Goal: Task Accomplishment & Management: Manage account settings

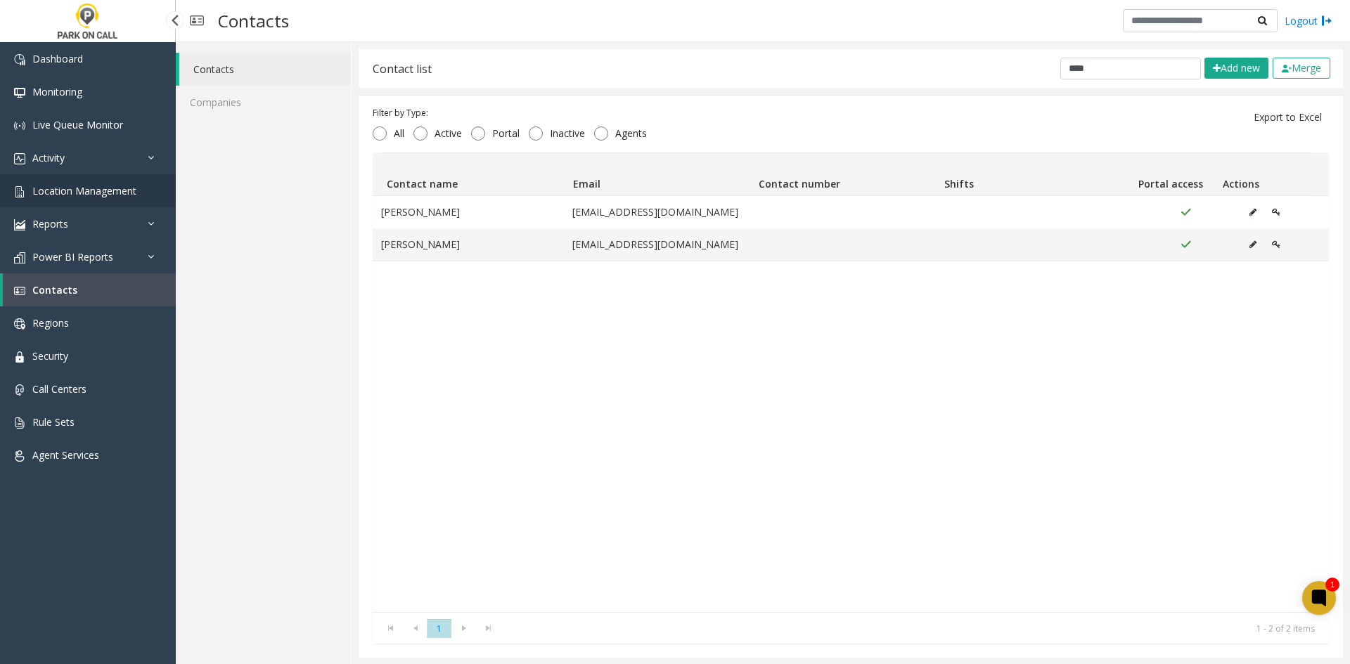
click at [89, 174] on link "Location Management" at bounding box center [88, 190] width 176 height 33
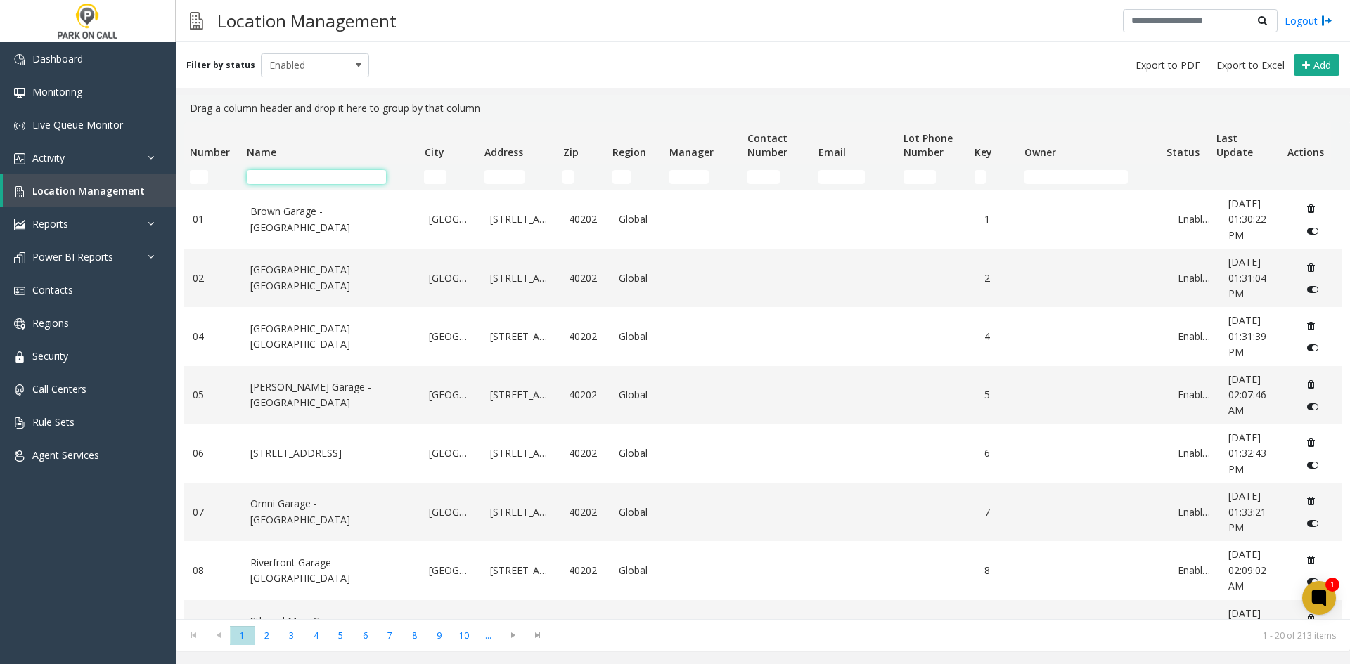
click at [251, 178] on input "Name Filter" at bounding box center [316, 177] width 139 height 14
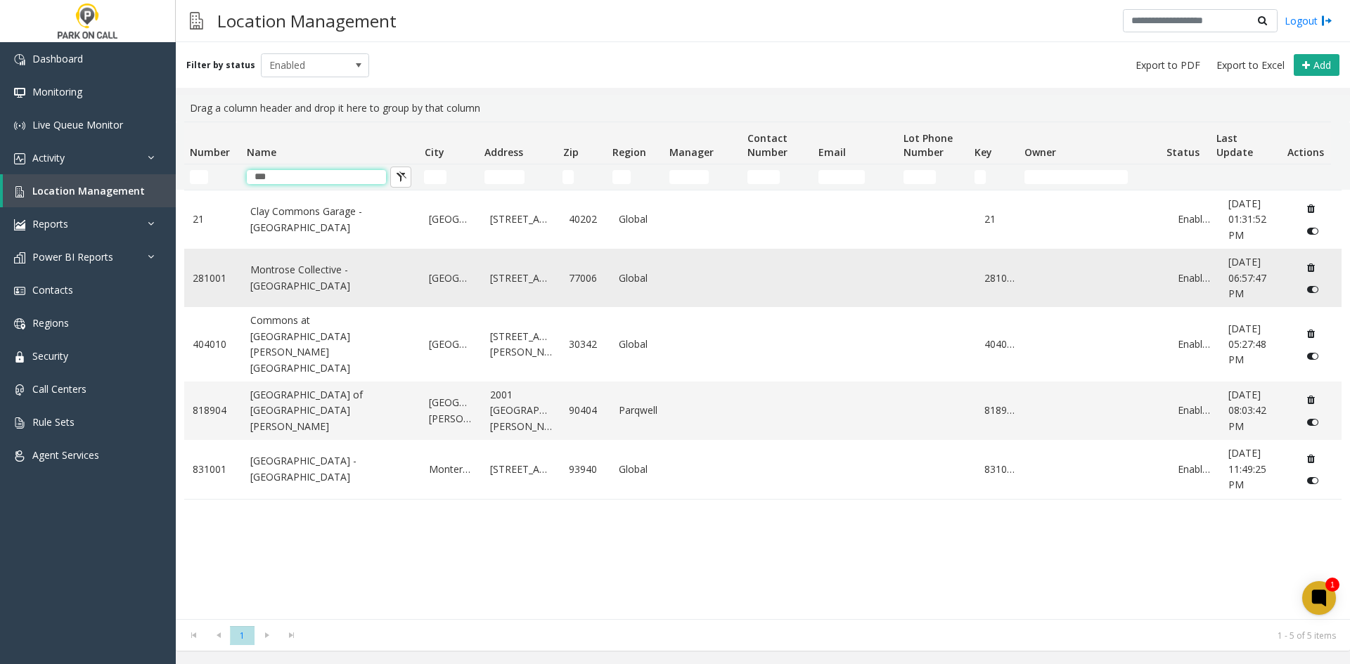
type input "***"
click at [321, 297] on td "Montrose Collective - [GEOGRAPHIC_DATA]" at bounding box center [331, 278] width 179 height 58
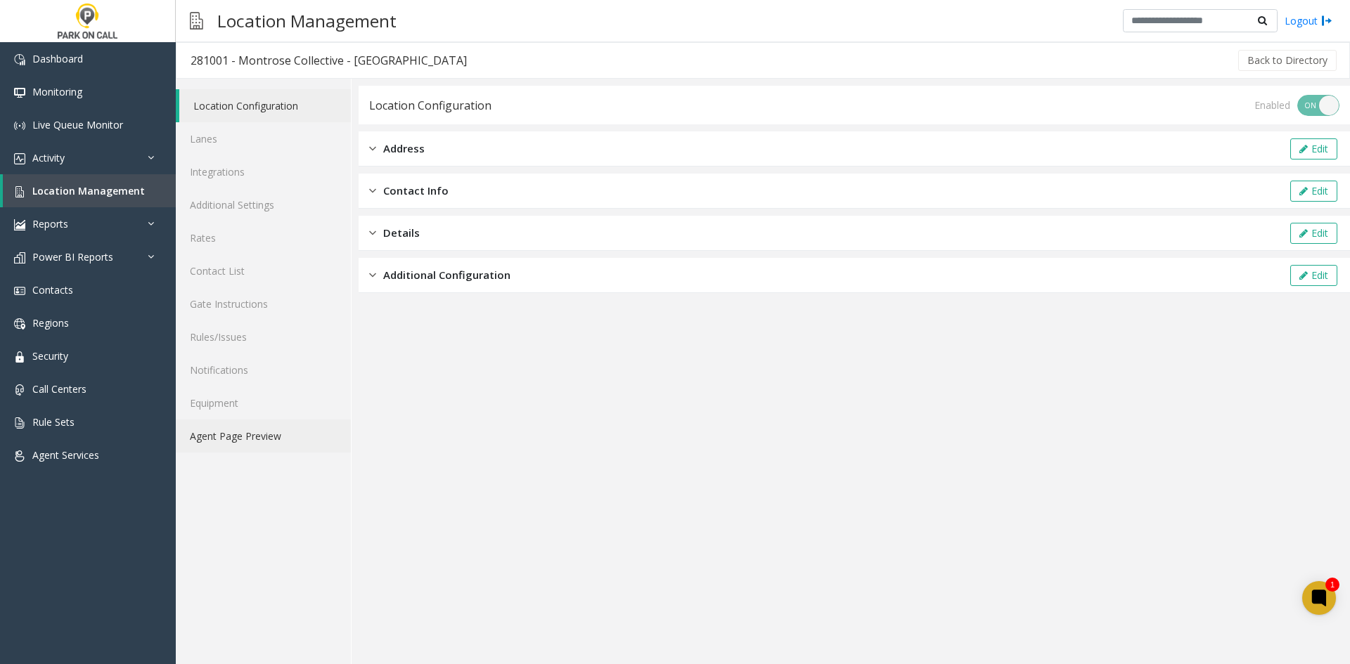
click at [263, 427] on link "Agent Page Preview" at bounding box center [263, 436] width 175 height 33
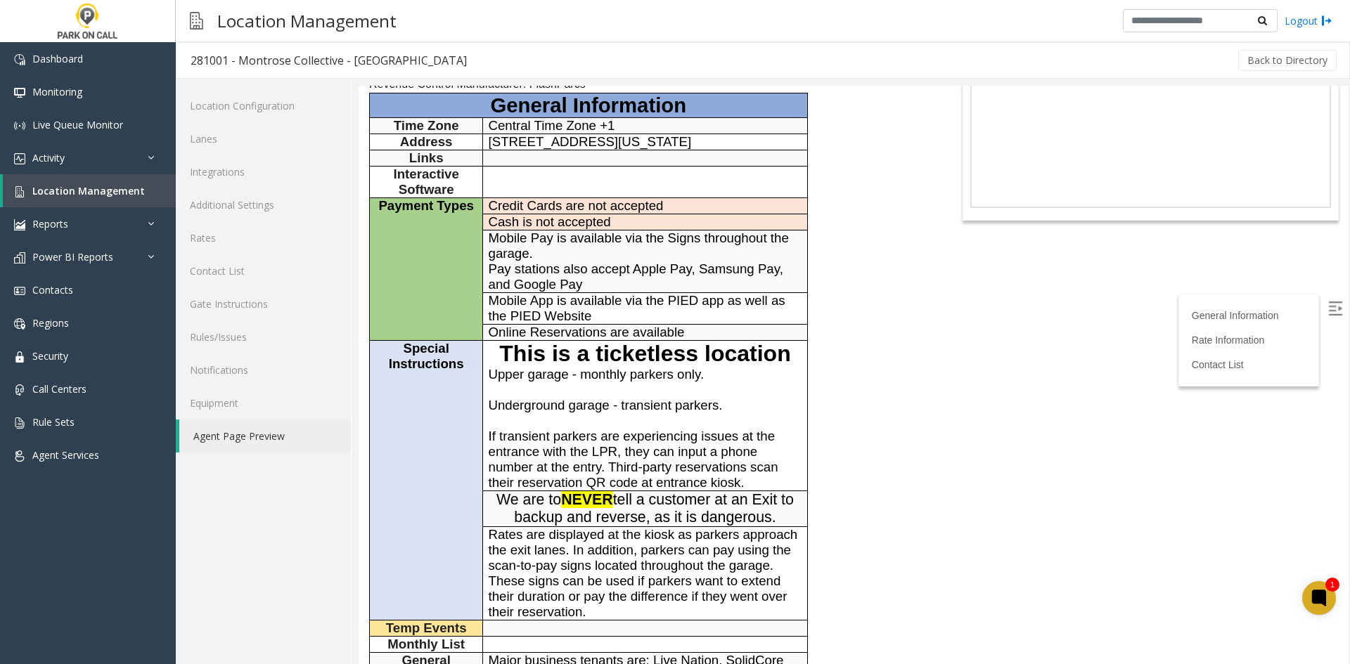
scroll to position [141, 0]
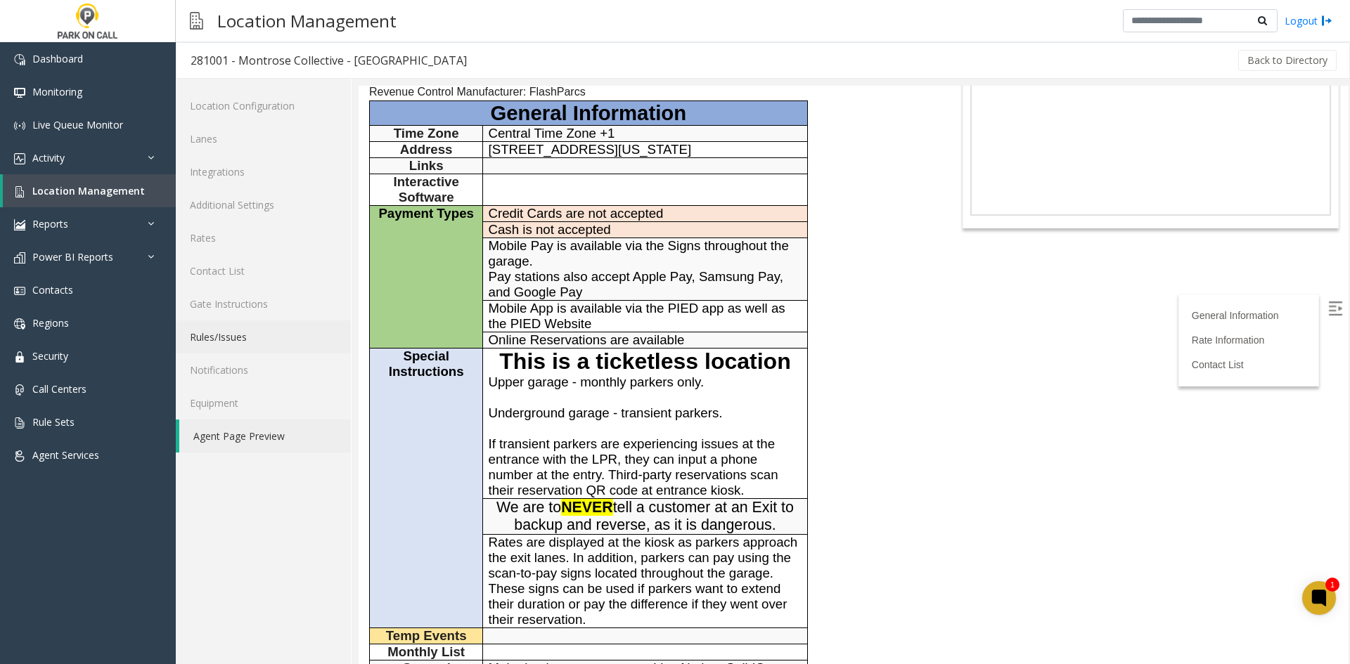
click at [256, 332] on link "Rules/Issues" at bounding box center [263, 337] width 175 height 33
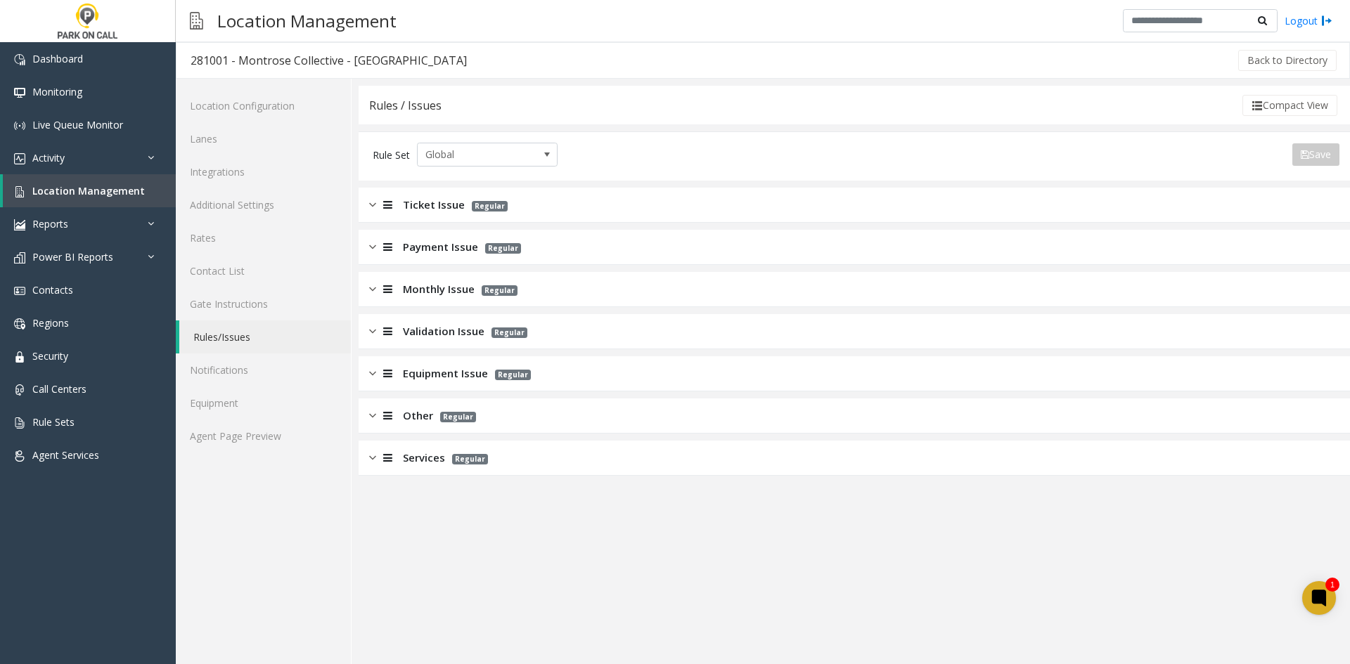
click at [405, 238] on div "Payment Issue Regular" at bounding box center [854, 247] width 991 height 35
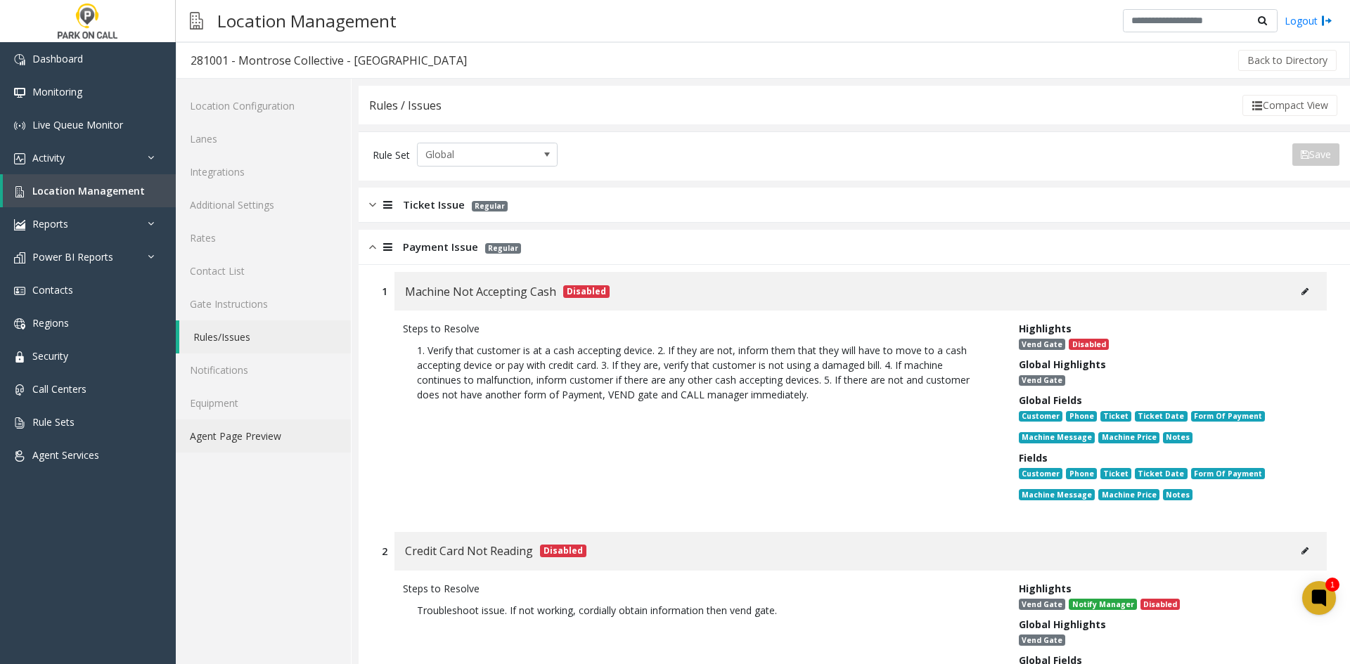
click at [260, 432] on link "Agent Page Preview" at bounding box center [263, 436] width 175 height 33
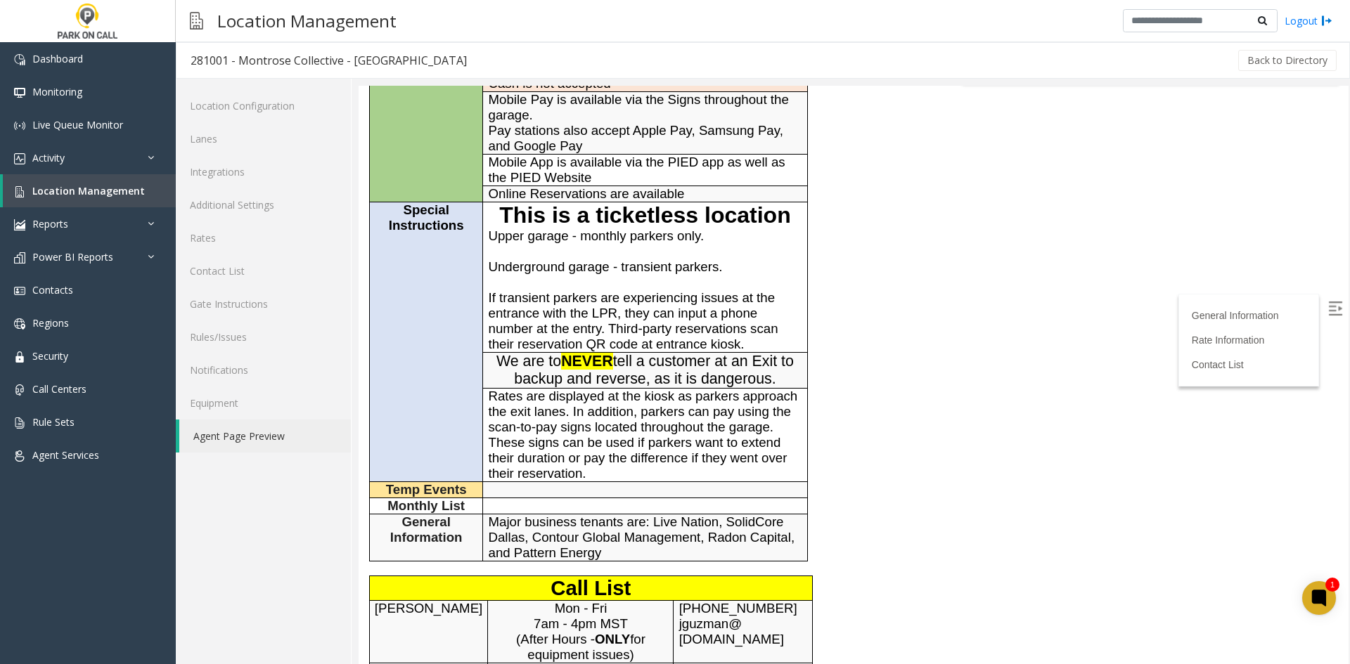
scroll to position [492, 0]
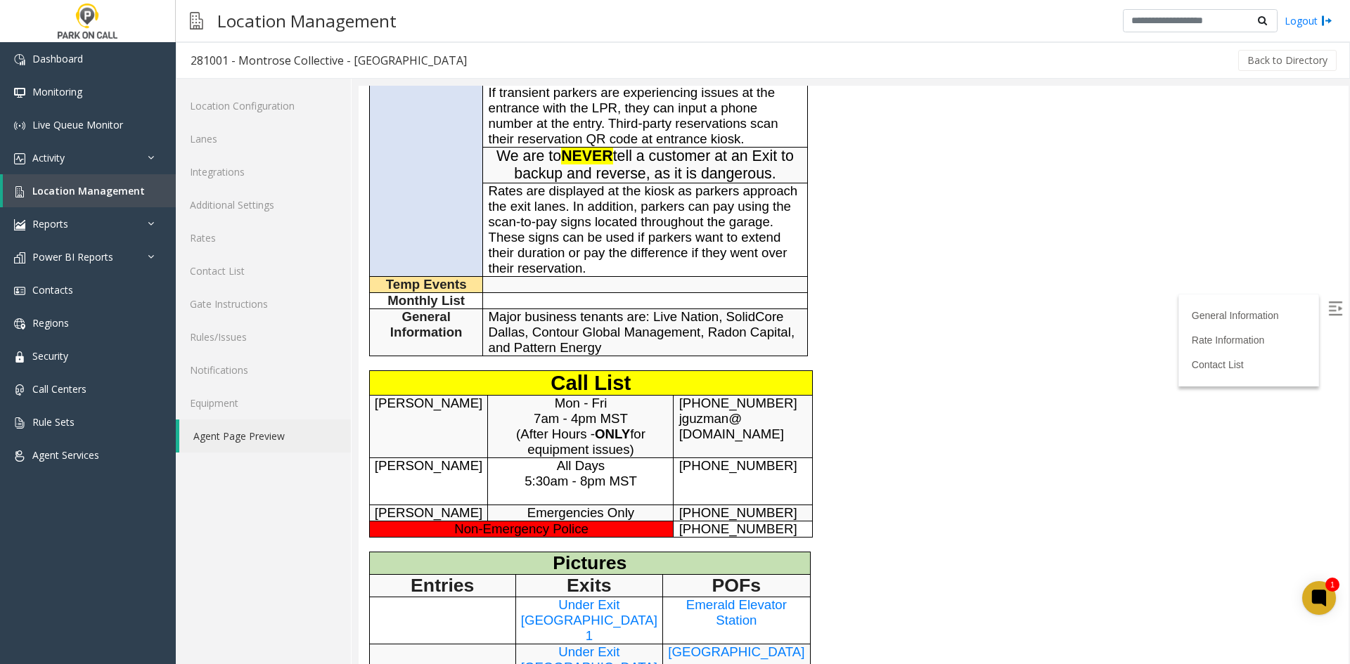
drag, startPoint x: 1203, startPoint y: 181, endPoint x: 1040, endPoint y: 167, distance: 163.7
click at [236, 330] on link "Rules/Issues" at bounding box center [263, 337] width 175 height 33
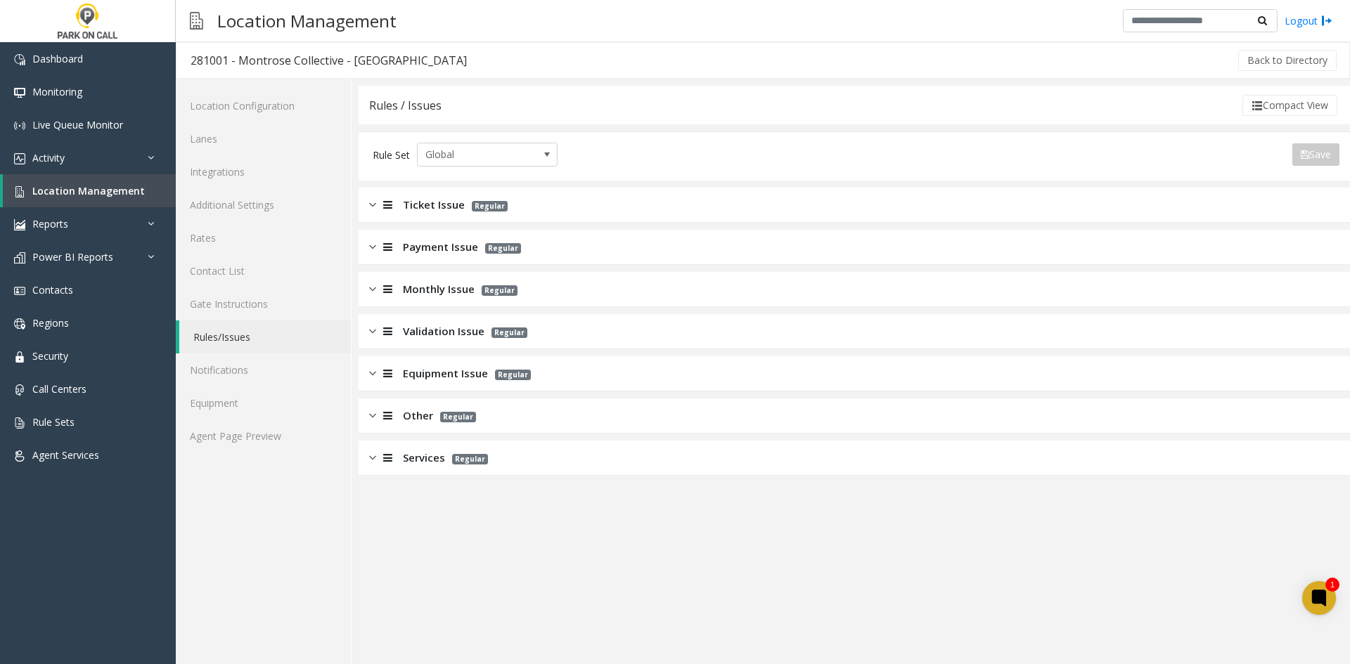
click at [432, 252] on span "Payment Issue" at bounding box center [440, 247] width 75 height 16
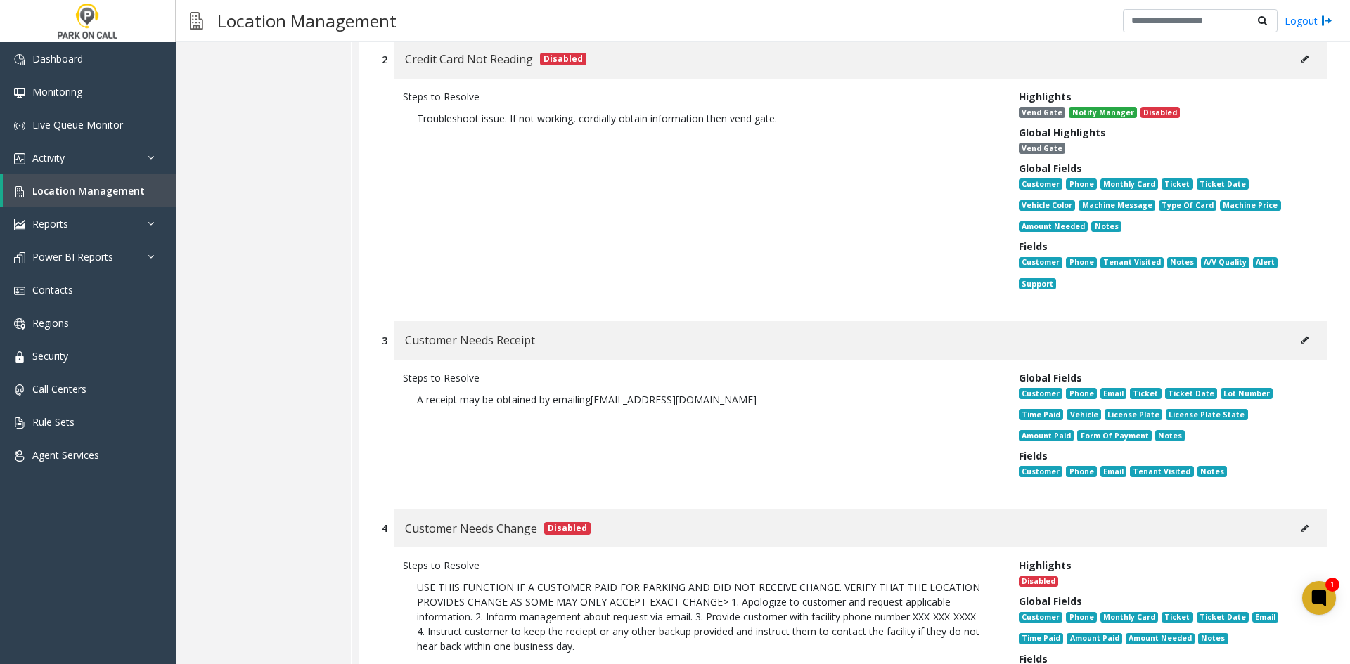
scroll to position [422, 0]
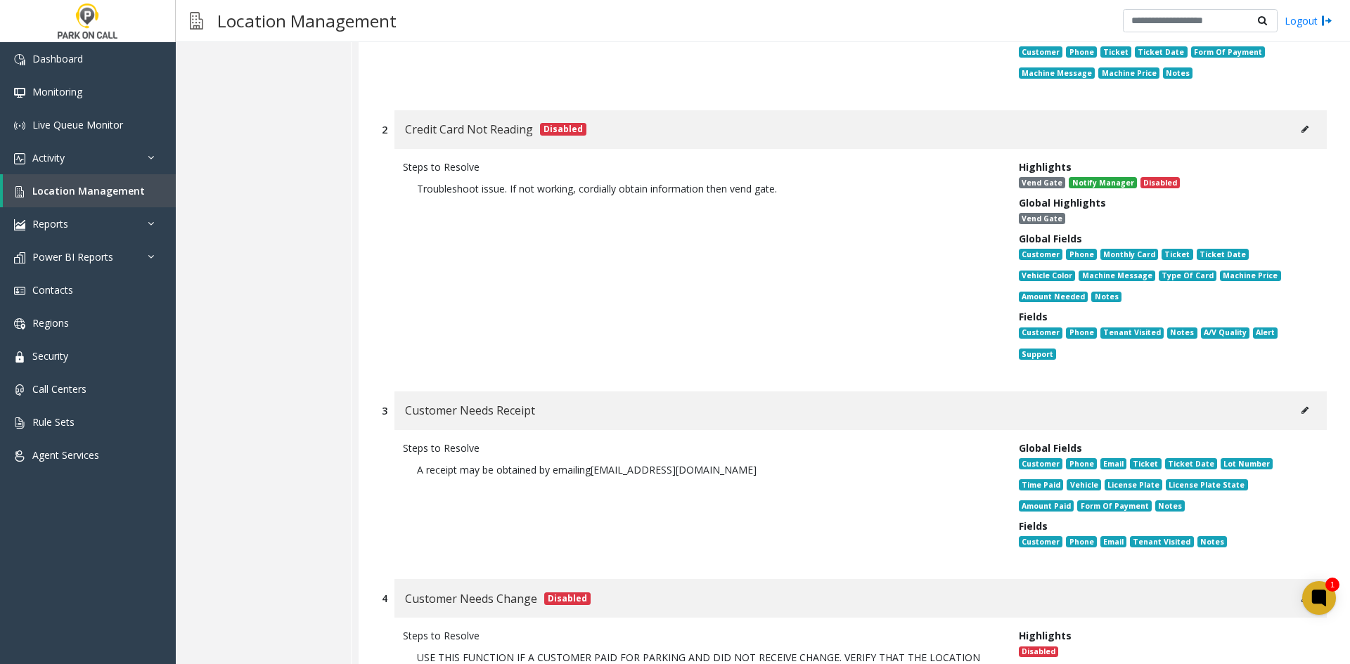
drag, startPoint x: 797, startPoint y: 238, endPoint x: 399, endPoint y: 195, distance: 399.5
click at [399, 195] on div "Steps to Resolve Troubleshoot issue. If not working, cordially obtain informati…" at bounding box center [700, 263] width 616 height 207
drag, startPoint x: 399, startPoint y: 195, endPoint x: 835, endPoint y: 335, distance: 457.1
click at [835, 335] on div "Steps to Resolve Troubleshoot issue. If not working, cordially obtain informati…" at bounding box center [700, 263] width 616 height 207
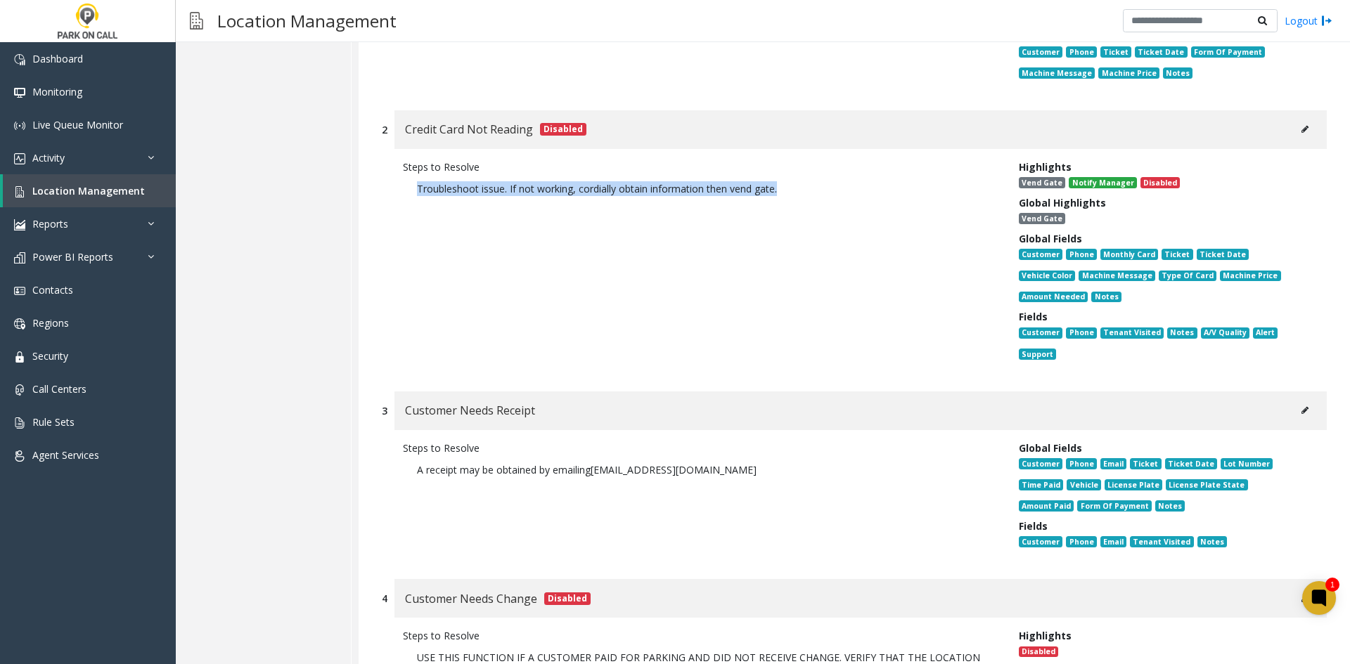
click at [835, 335] on div "Steps to Resolve Troubleshoot issue. If not working, cordially obtain informati…" at bounding box center [700, 263] width 616 height 207
click at [1294, 123] on button at bounding box center [1305, 129] width 22 height 21
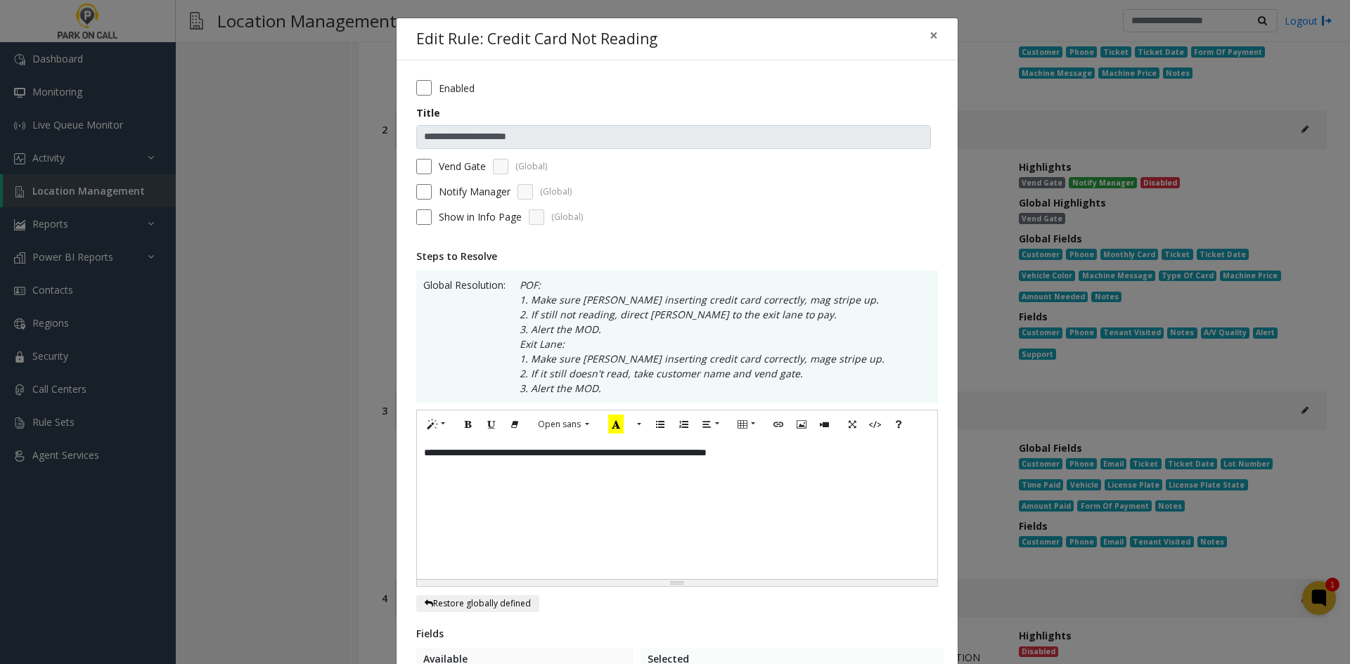
click at [447, 96] on form "**********" at bounding box center [677, 157] width 522 height 155
click at [443, 90] on label "Enabled" at bounding box center [457, 88] width 36 height 15
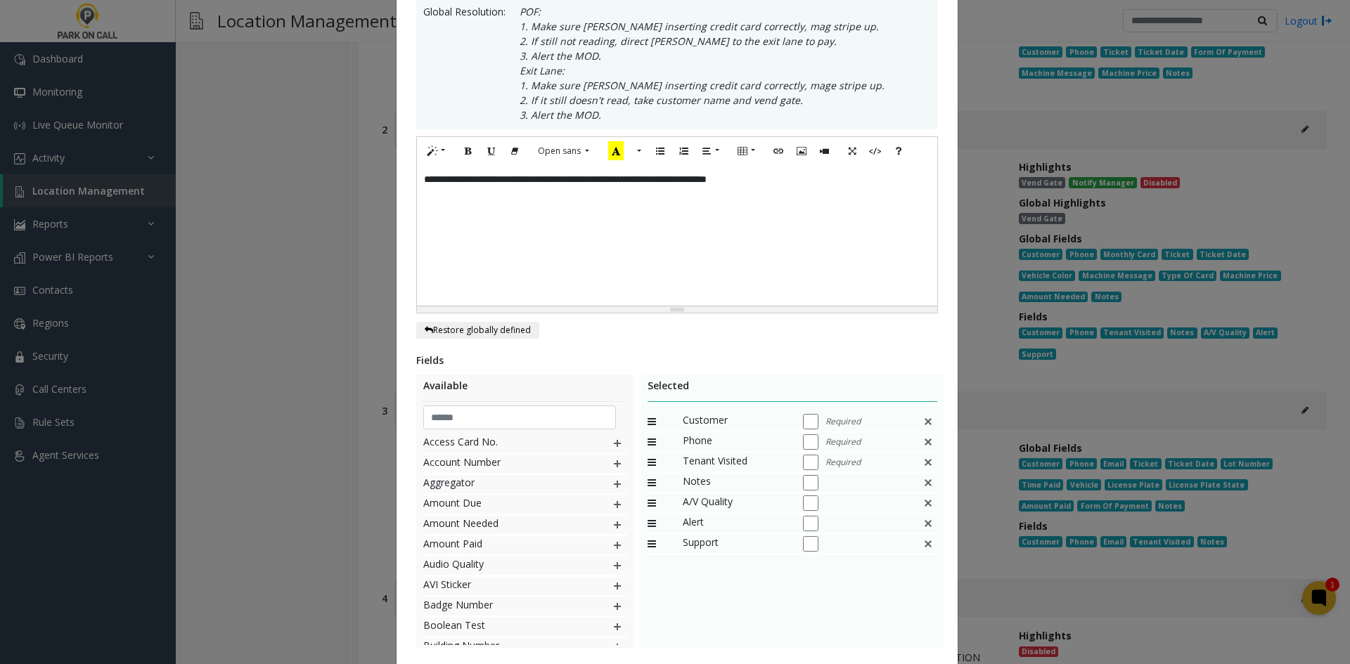
scroll to position [363, 0]
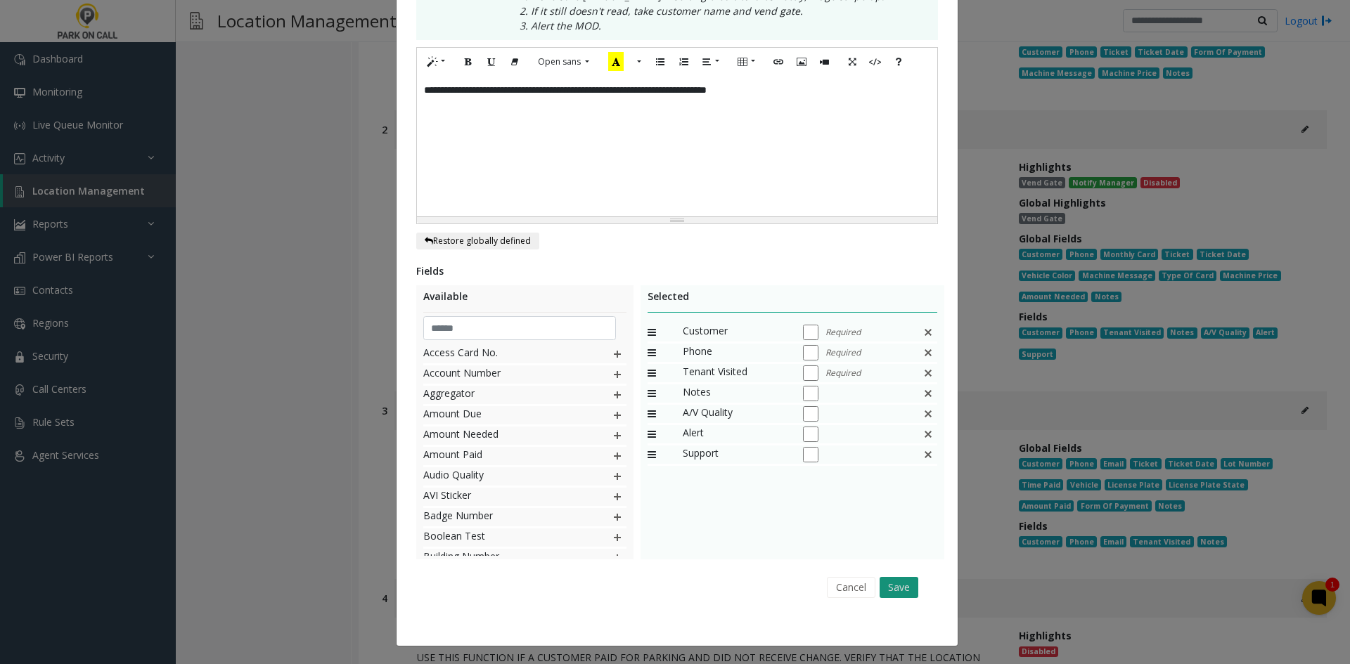
click at [910, 577] on button "Save" at bounding box center [899, 587] width 39 height 21
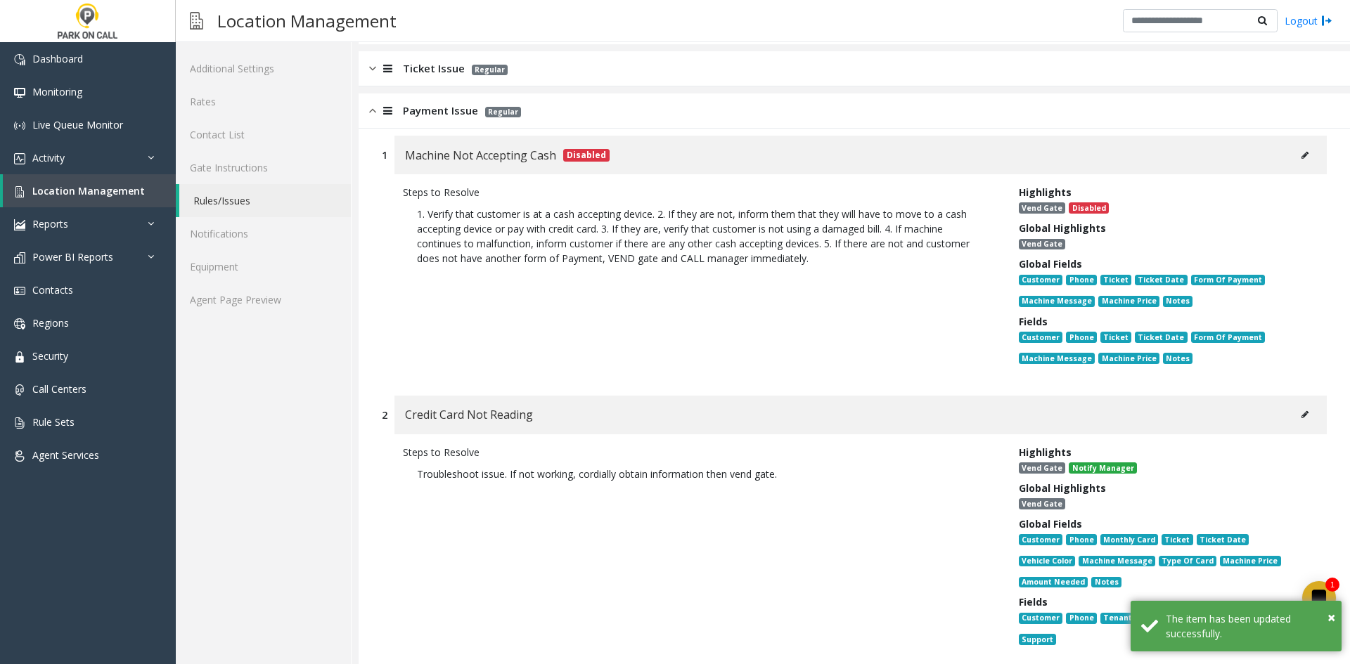
scroll to position [0, 0]
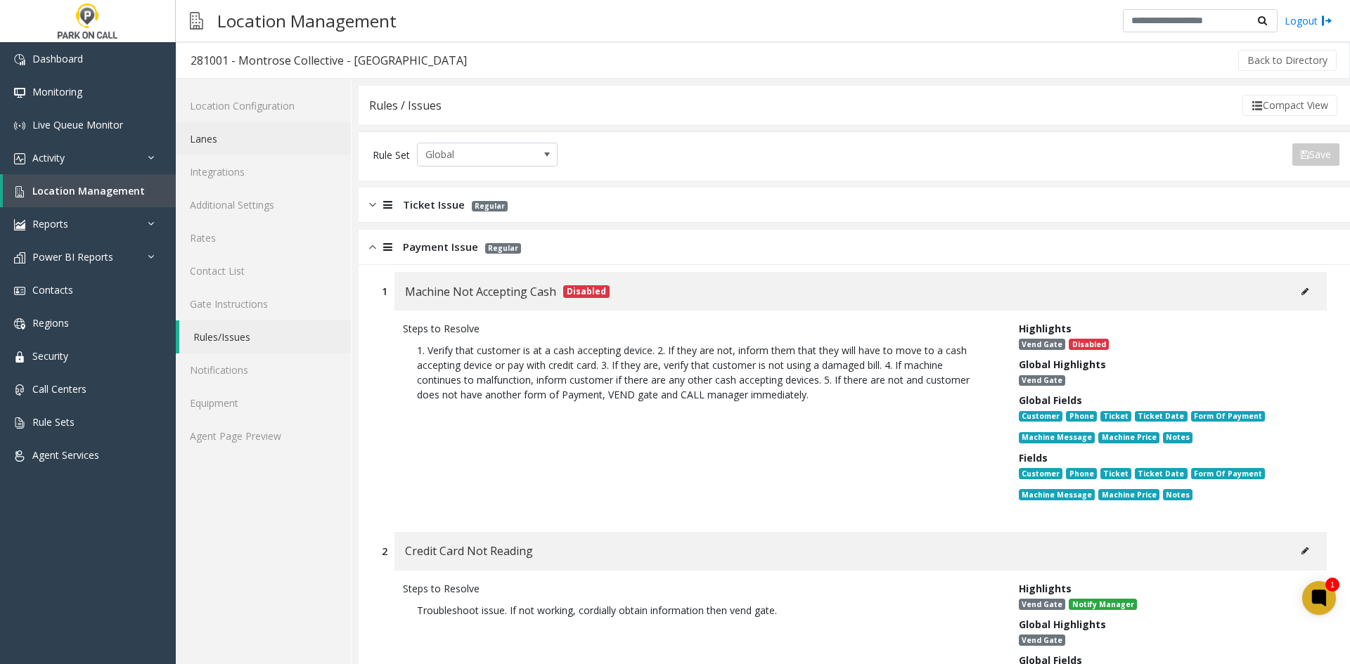
click at [250, 149] on link "Lanes" at bounding box center [263, 138] width 175 height 33
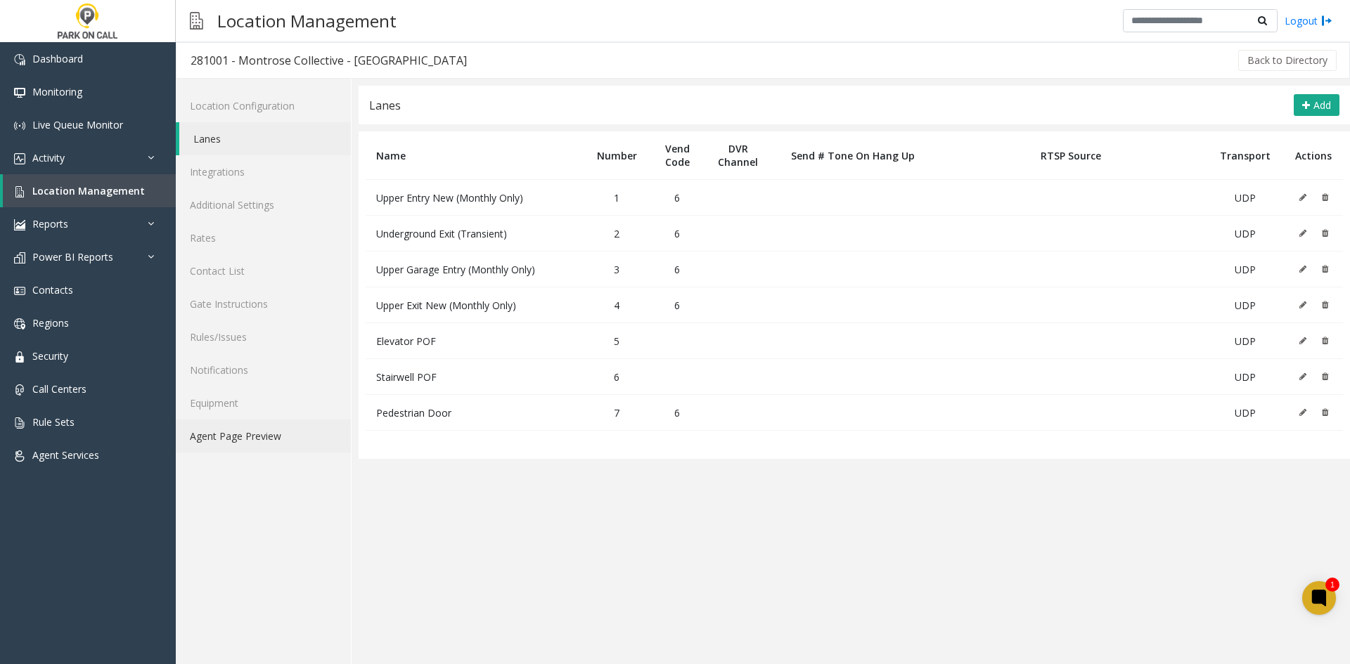
click at [296, 436] on link "Agent Page Preview" at bounding box center [263, 436] width 175 height 33
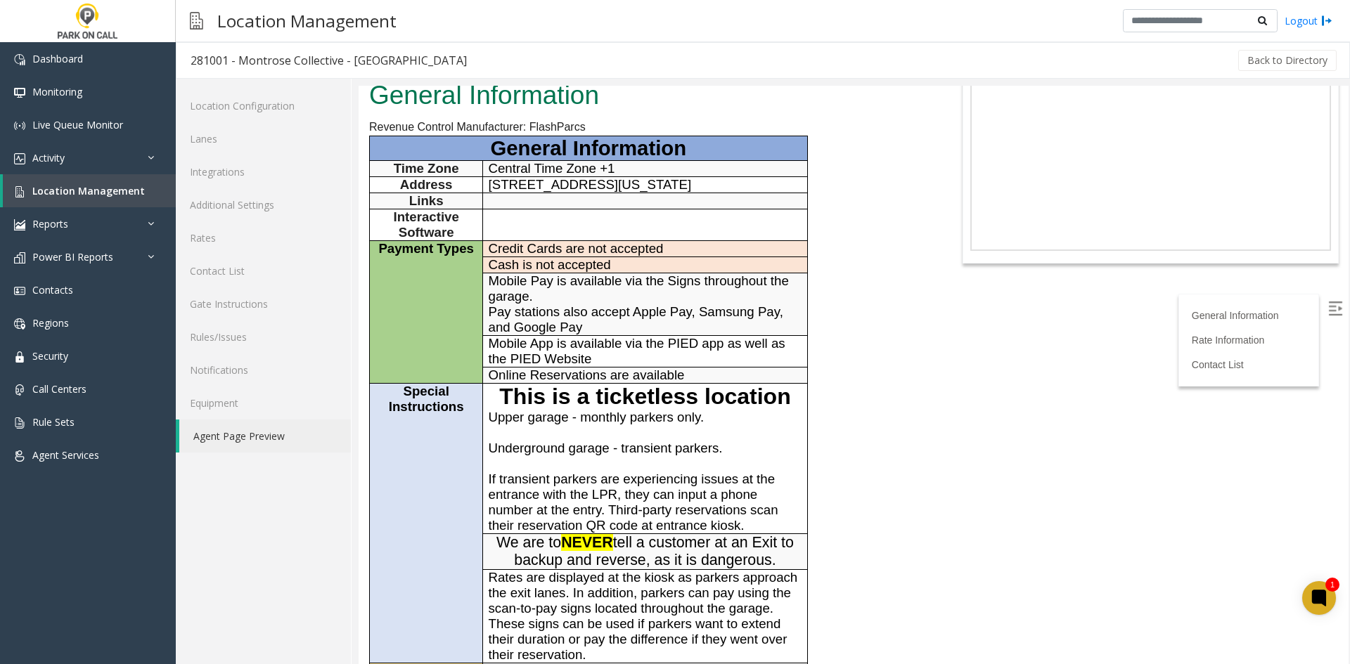
scroll to position [70, 0]
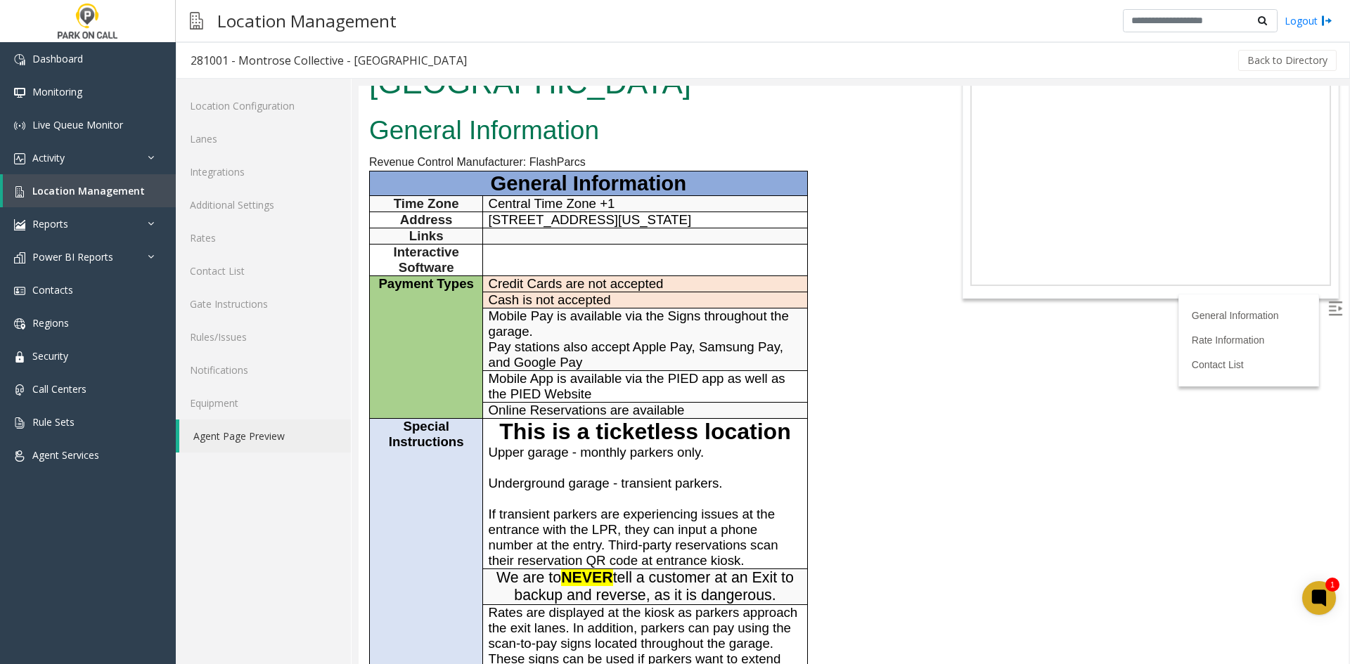
click at [294, 430] on link "Agent Page Preview" at bounding box center [265, 436] width 172 height 33
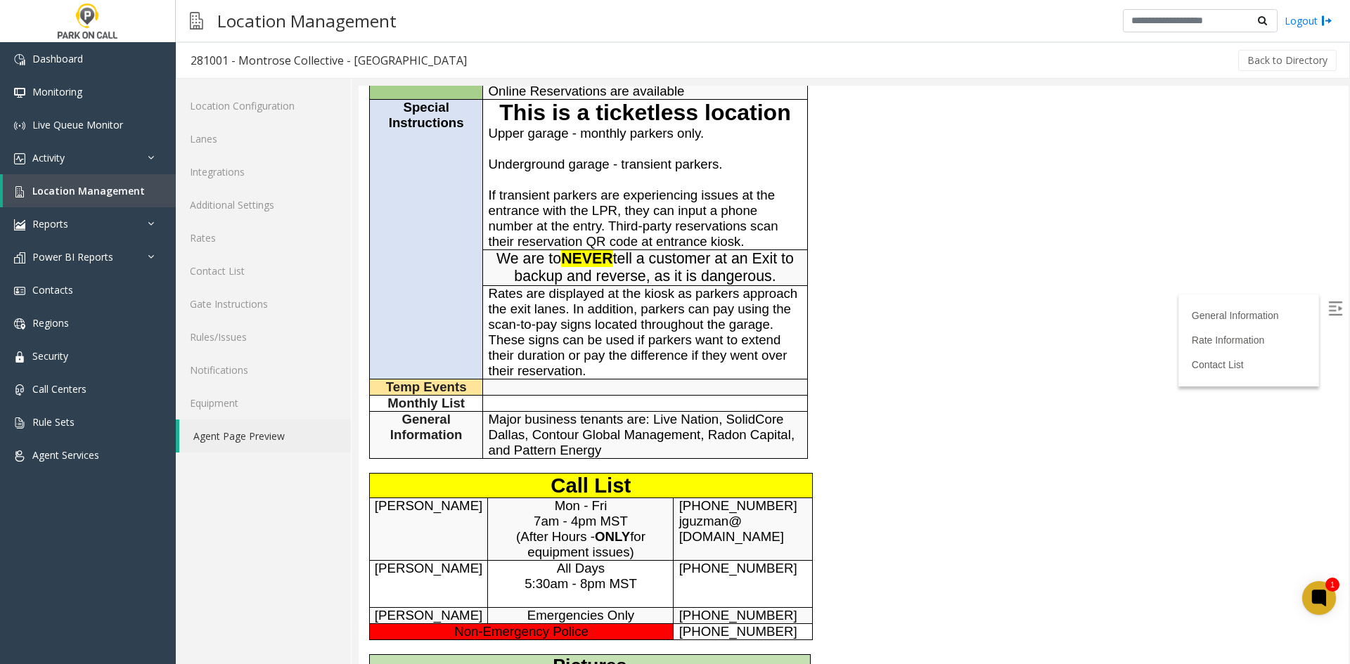
scroll to position [0, 0]
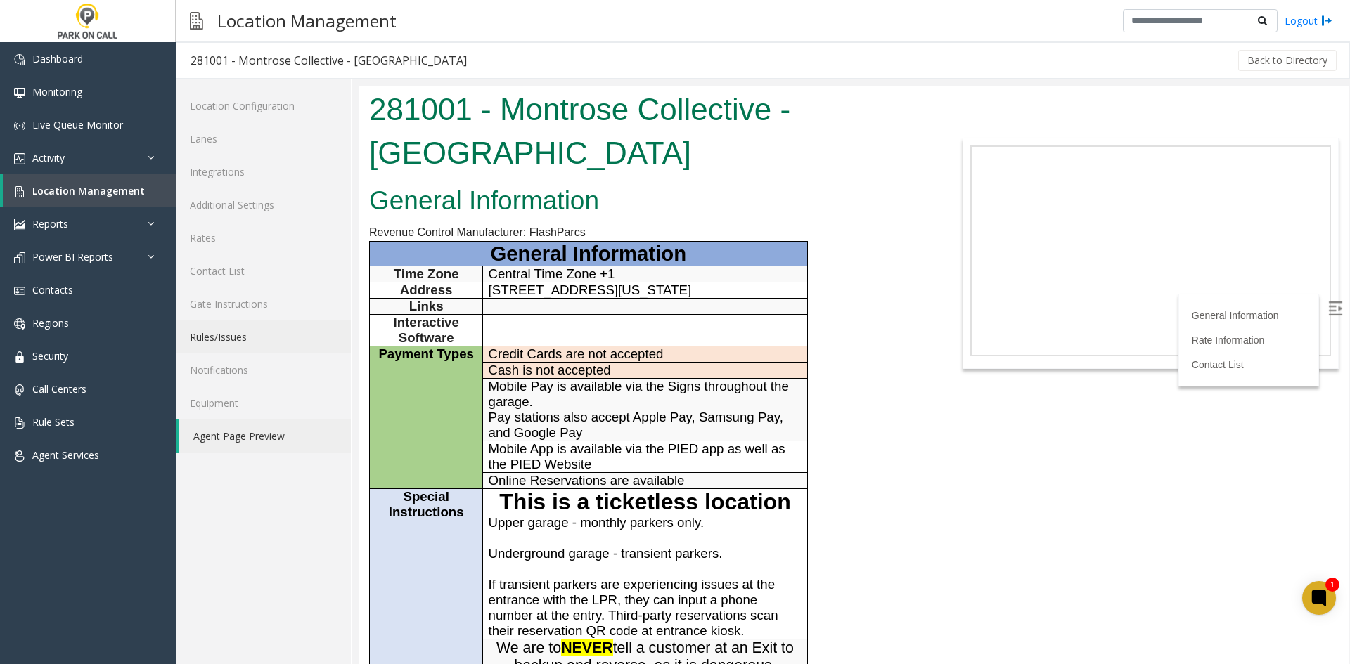
click at [228, 337] on link "Rules/Issues" at bounding box center [263, 337] width 175 height 33
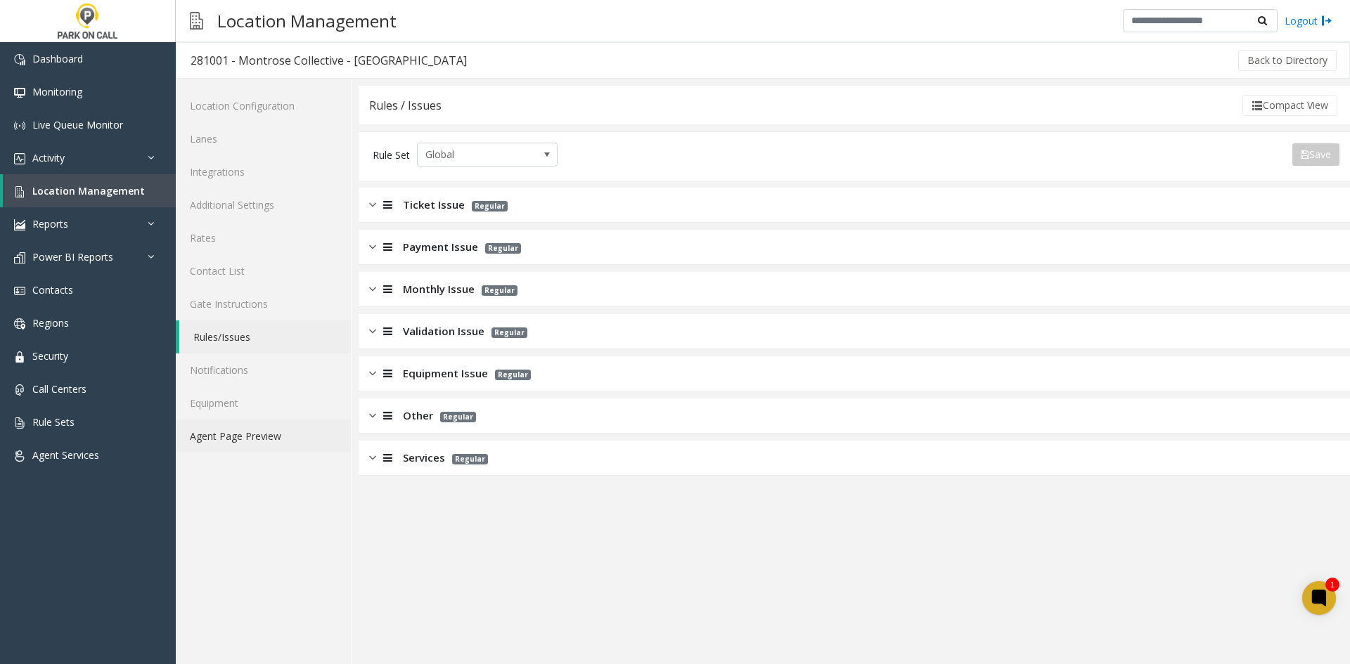
click at [284, 436] on link "Agent Page Preview" at bounding box center [263, 436] width 175 height 33
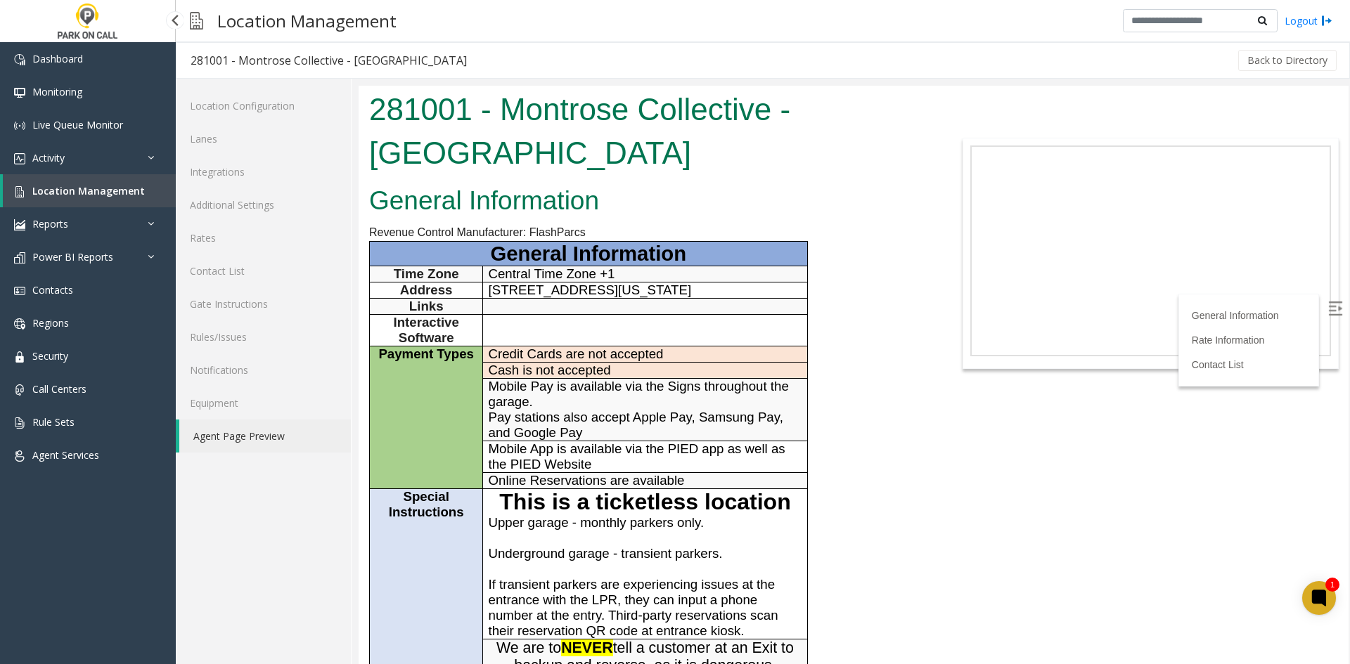
click at [142, 197] on link "Location Management" at bounding box center [89, 190] width 173 height 33
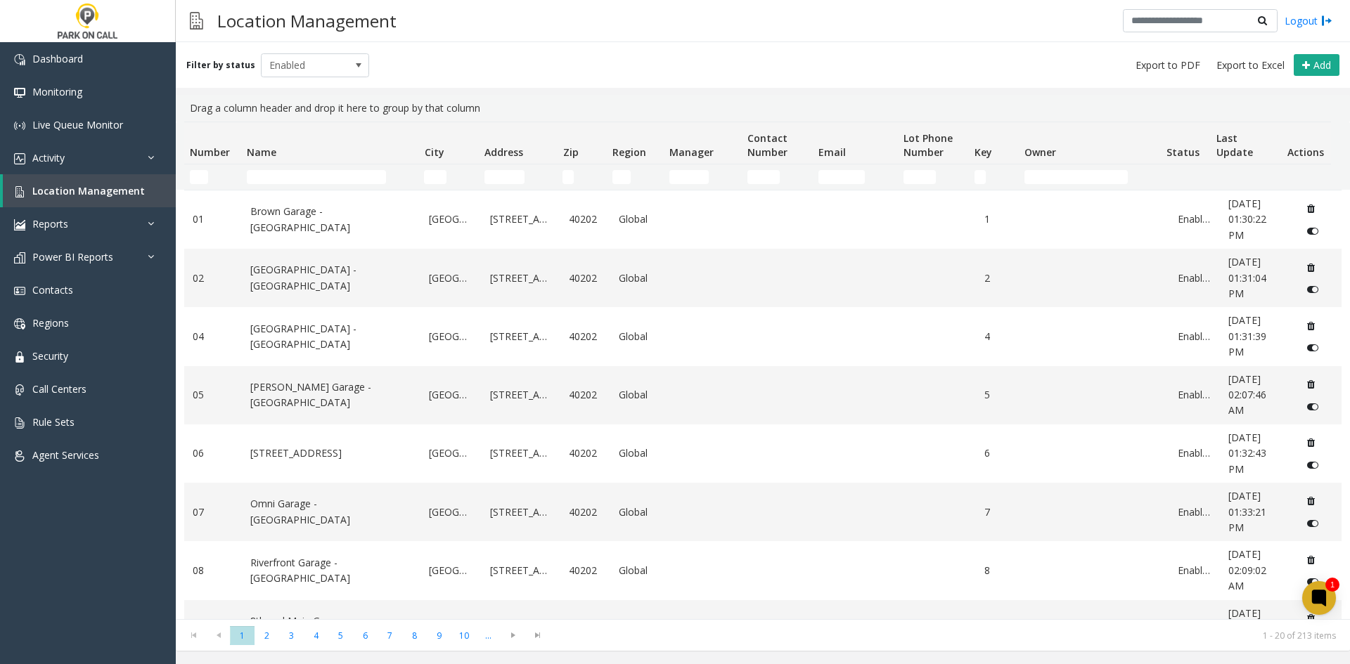
click at [288, 185] on td "Name Filter" at bounding box center [329, 177] width 177 height 25
click at [269, 172] on input "Name Filter" at bounding box center [316, 177] width 139 height 14
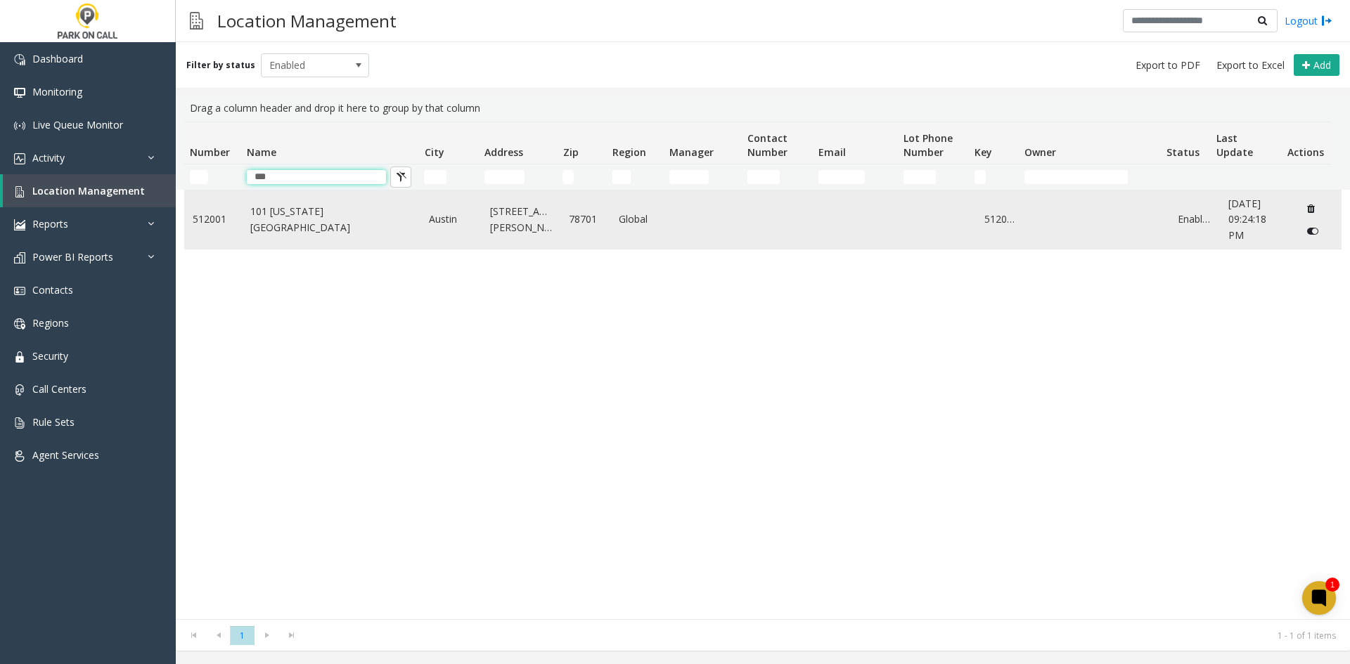
type input "***"
click at [268, 235] on td "101 [US_STATE][GEOGRAPHIC_DATA]" at bounding box center [331, 220] width 179 height 58
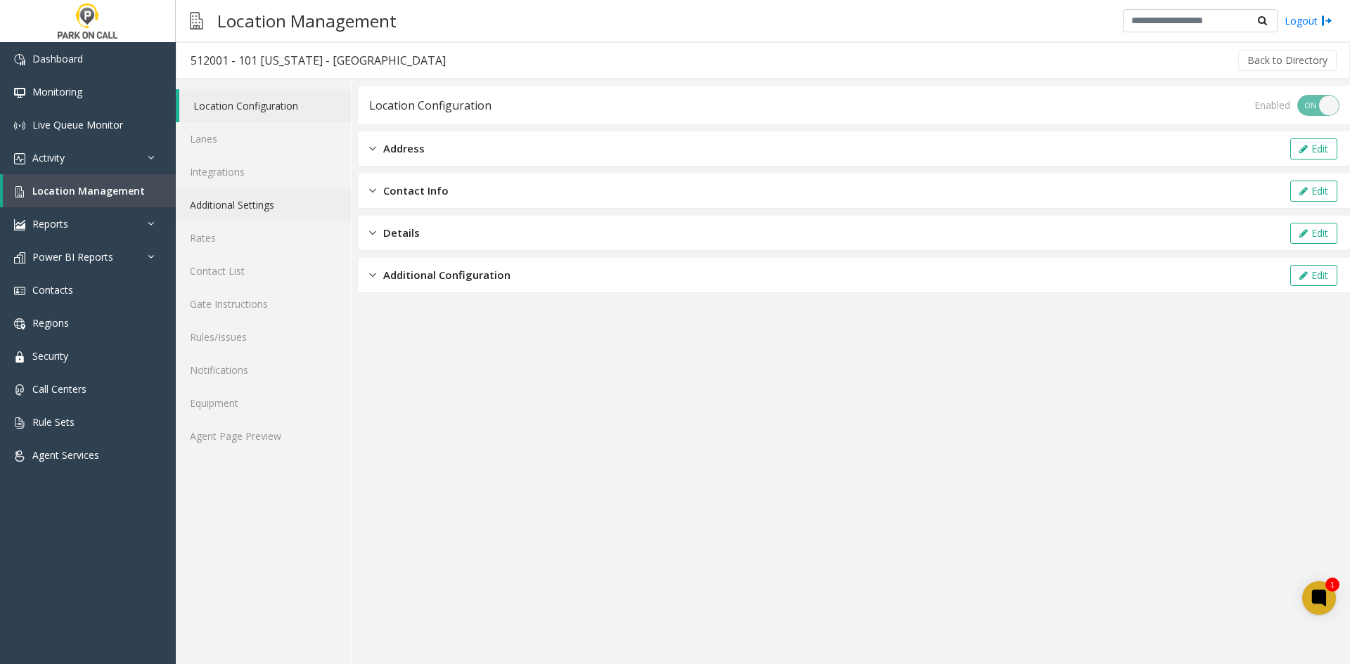
click at [269, 205] on link "Additional Settings" at bounding box center [263, 204] width 175 height 33
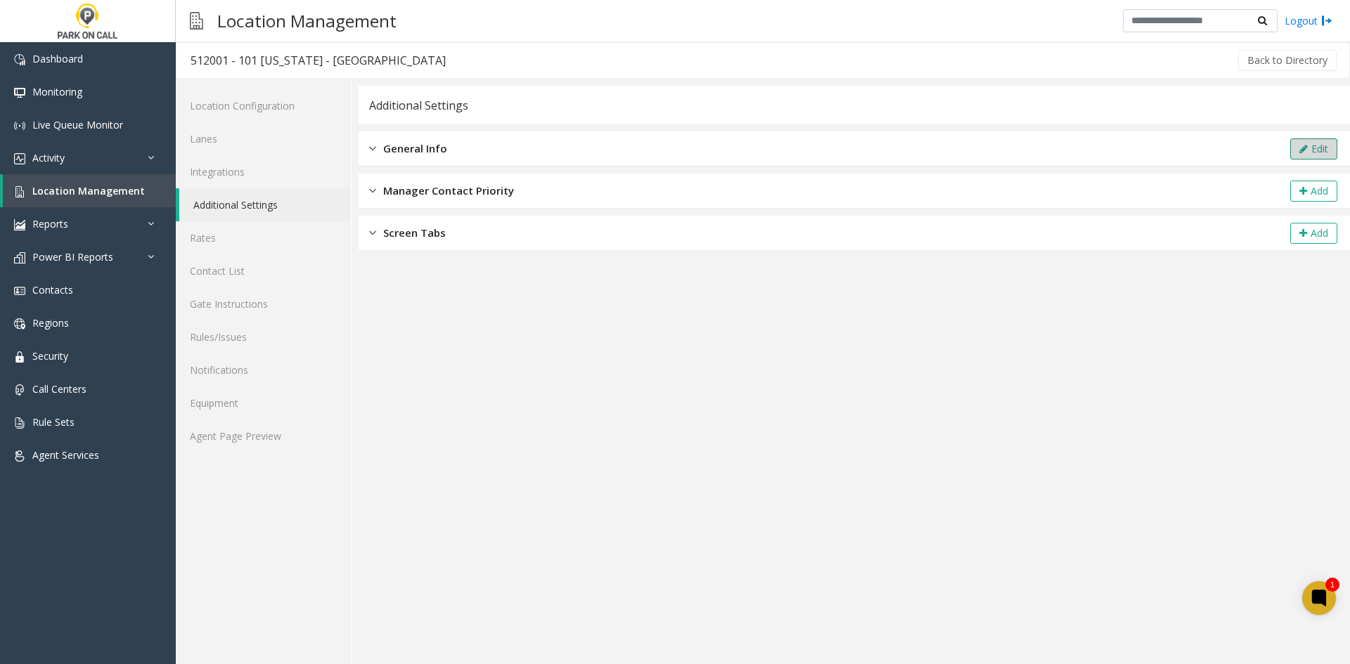
click at [1306, 150] on icon at bounding box center [1303, 149] width 8 height 10
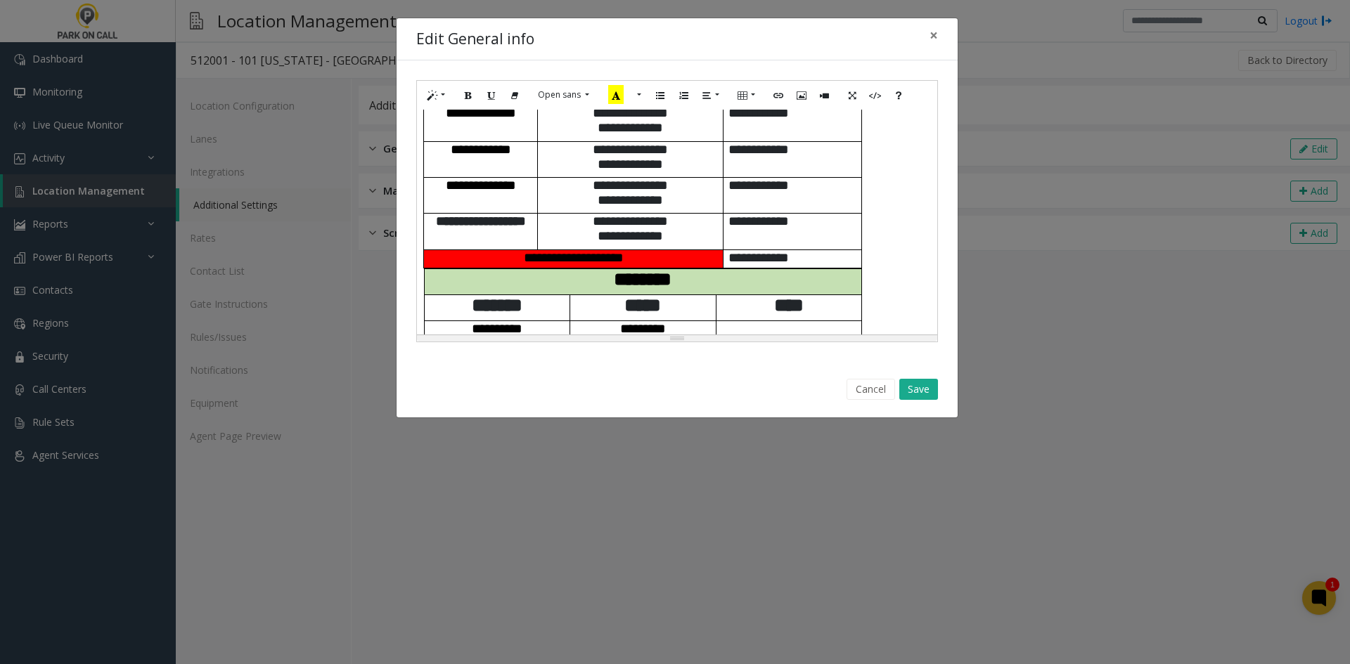
scroll to position [451, 0]
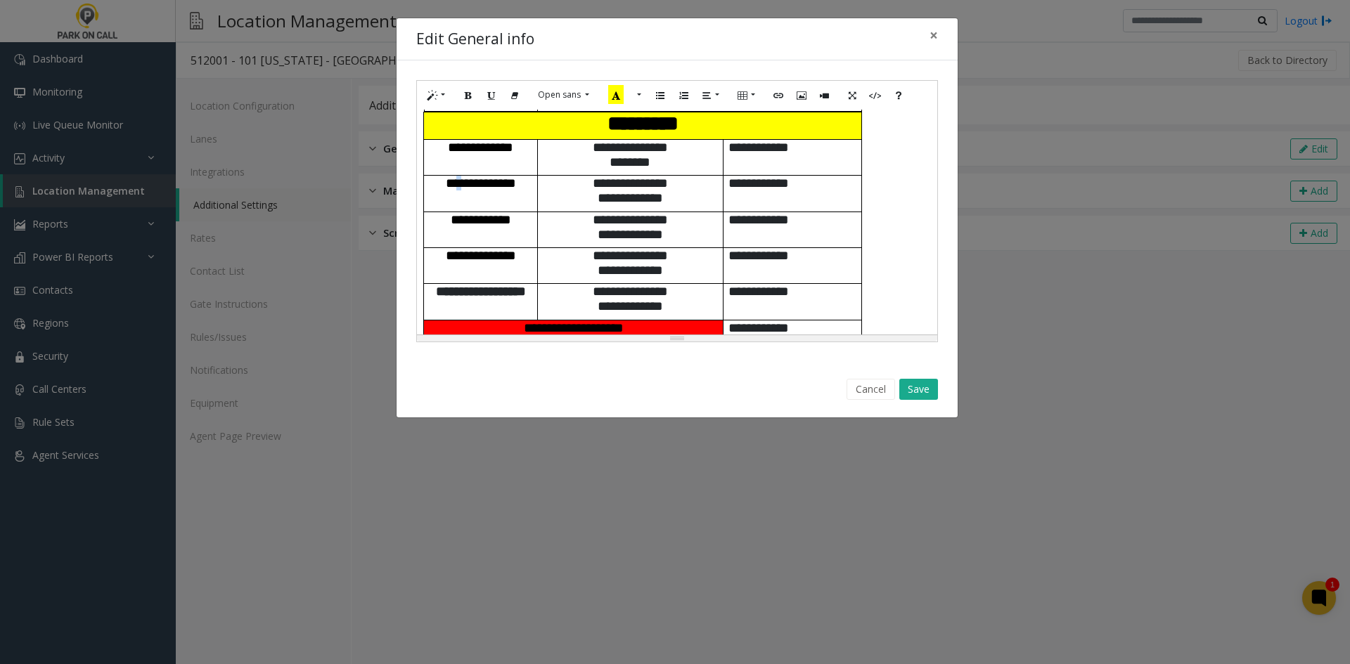
drag, startPoint x: 451, startPoint y: 190, endPoint x: 444, endPoint y: 192, distance: 8.0
click at [446, 190] on span "**********" at bounding box center [481, 182] width 70 height 13
click at [913, 394] on button "Save" at bounding box center [918, 389] width 39 height 21
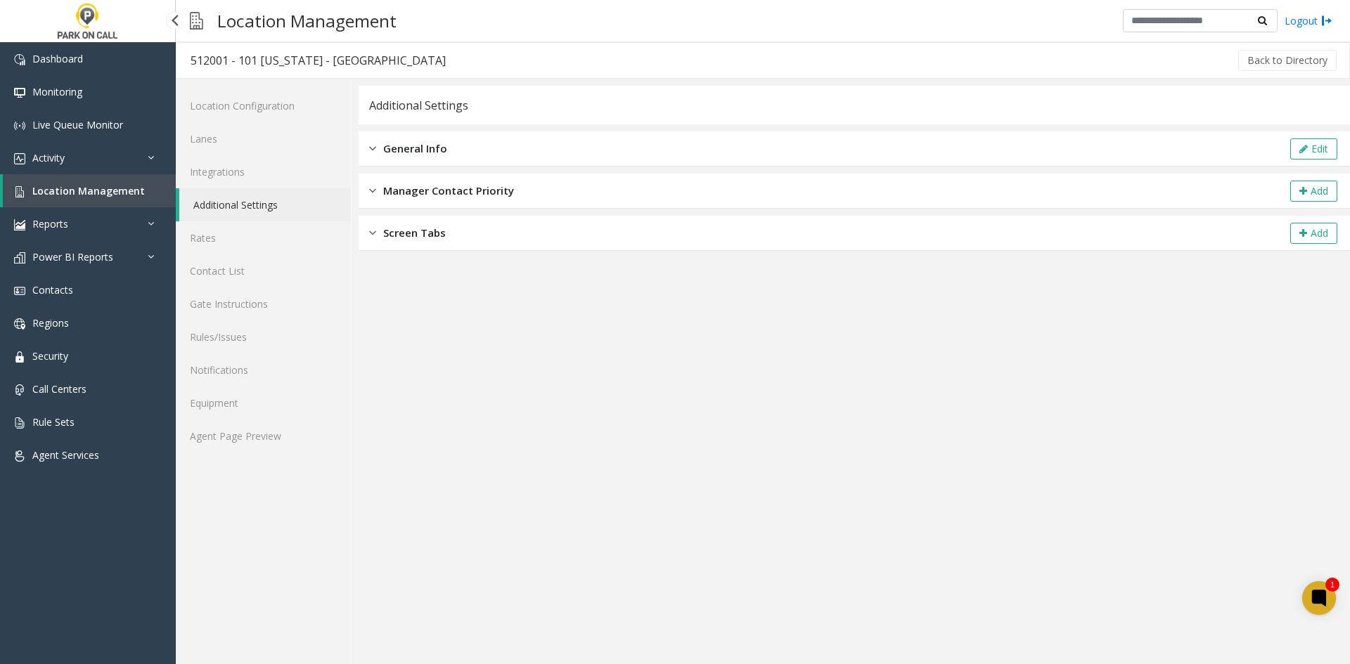
click at [124, 191] on span "Location Management" at bounding box center [88, 190] width 112 height 13
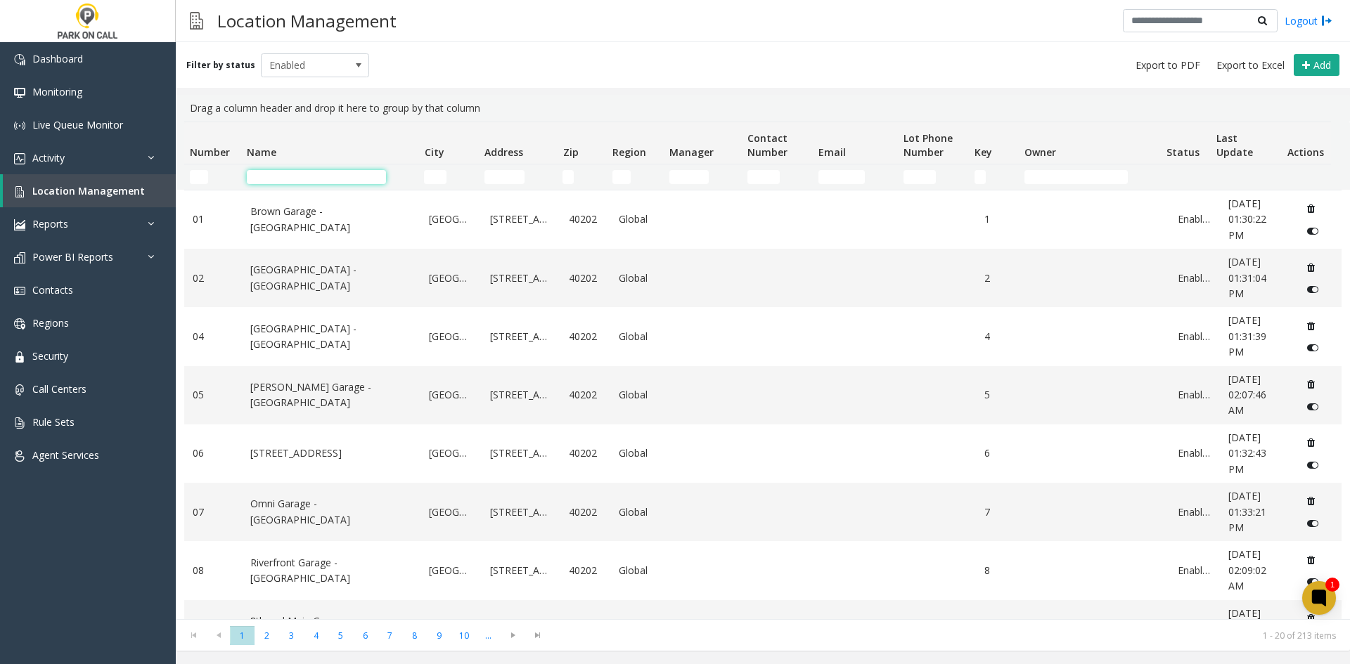
click at [264, 181] on input "Name Filter" at bounding box center [316, 177] width 139 height 14
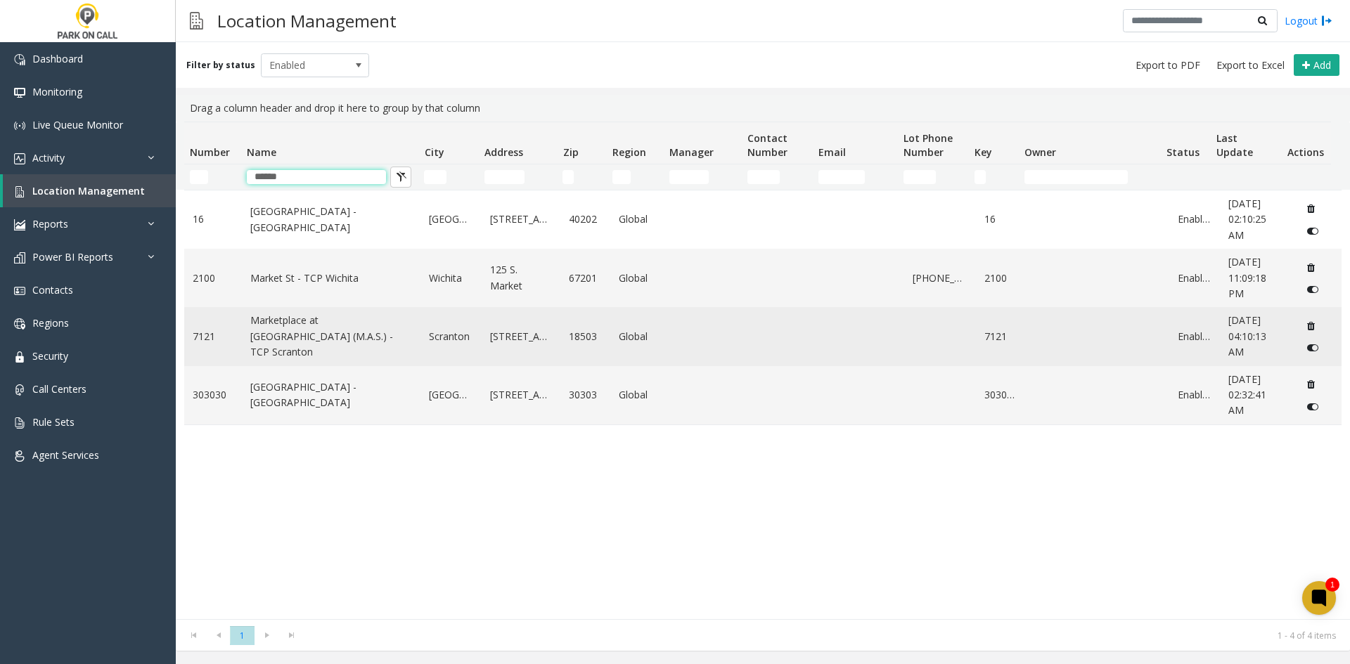
type input "******"
click at [326, 338] on link "Marketplace at [GEOGRAPHIC_DATA] (M.A.S.) - TCP Scranton" at bounding box center [331, 336] width 162 height 47
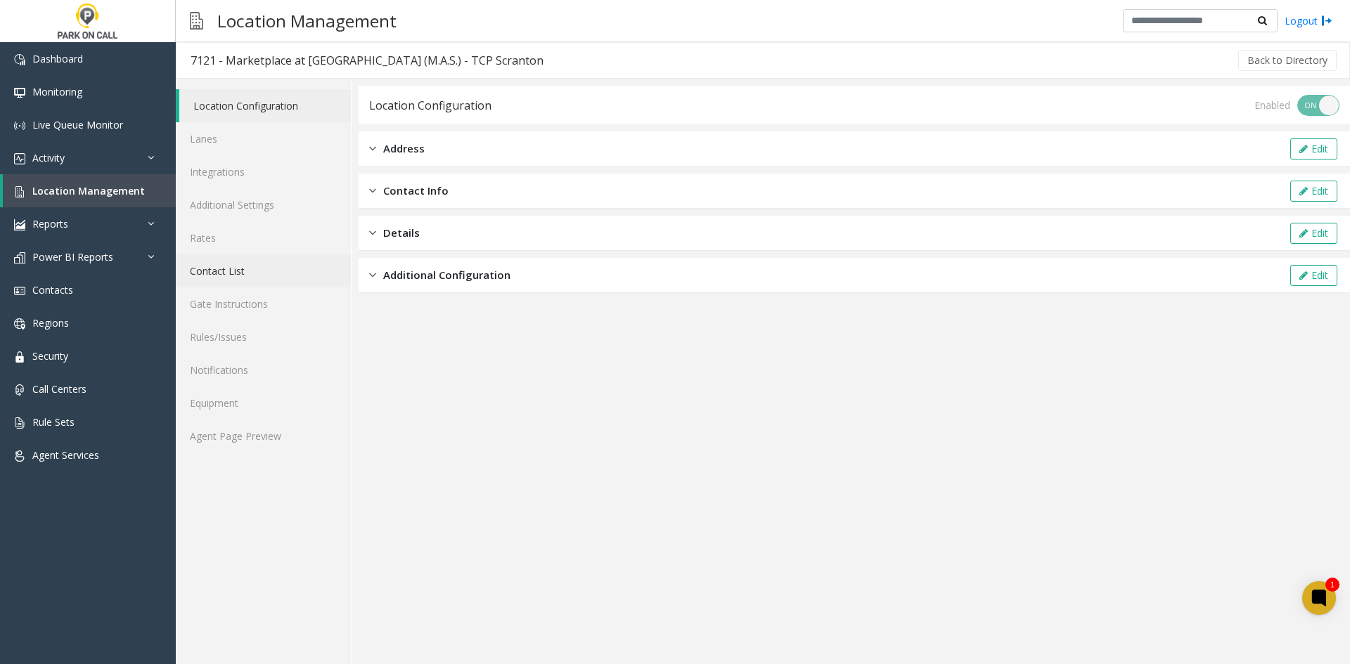
click at [256, 278] on link "Contact List" at bounding box center [263, 271] width 175 height 33
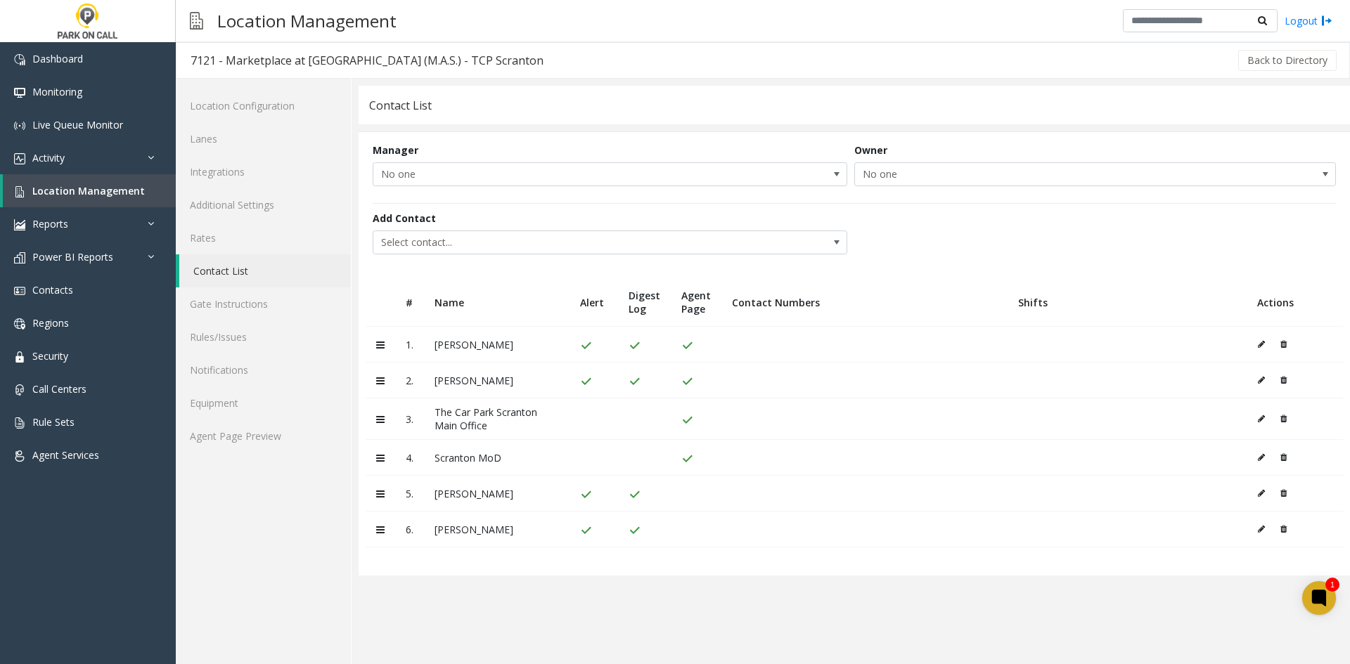
click at [1285, 497] on icon at bounding box center [1283, 493] width 6 height 8
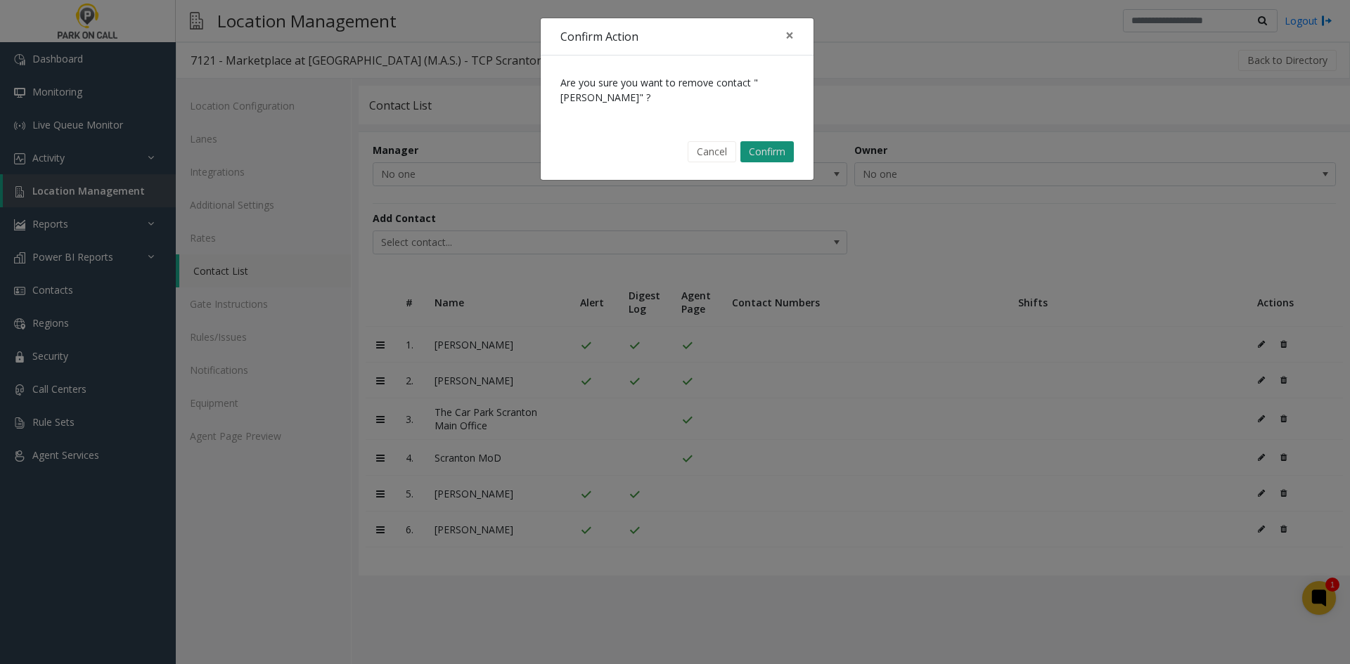
click at [760, 150] on button "Confirm" at bounding box center [766, 151] width 53 height 21
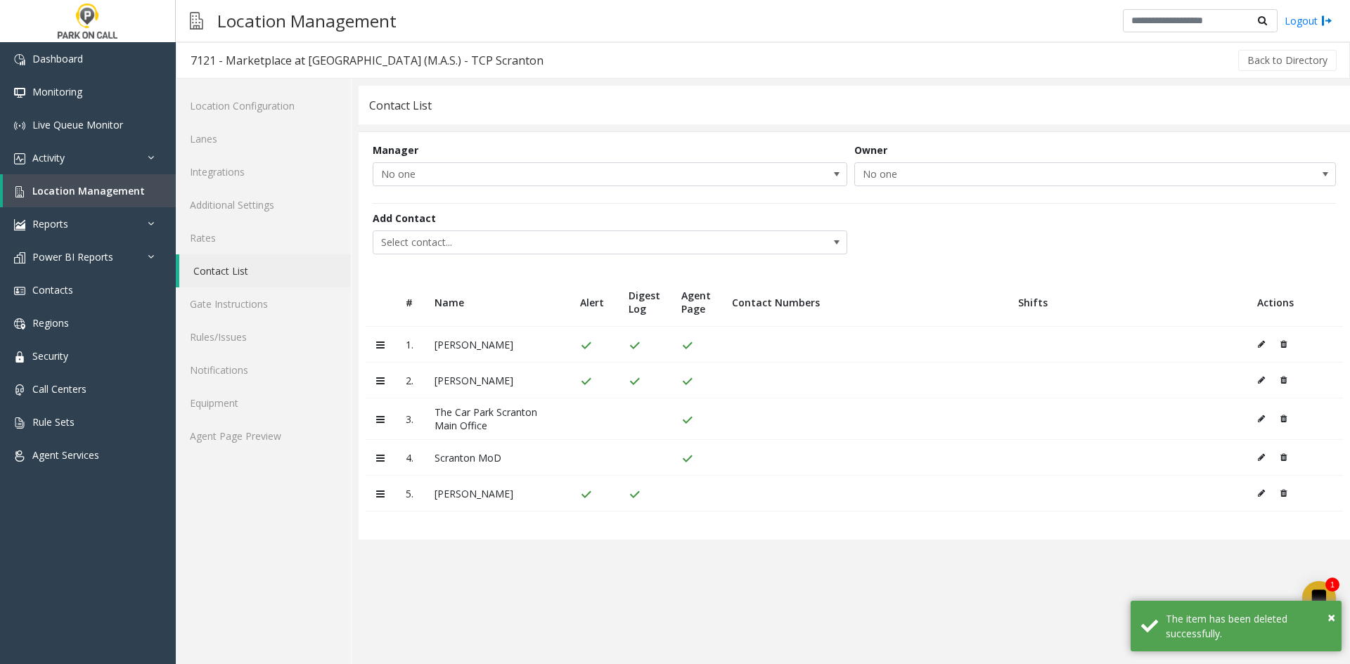
click at [1280, 491] on icon at bounding box center [1283, 493] width 6 height 8
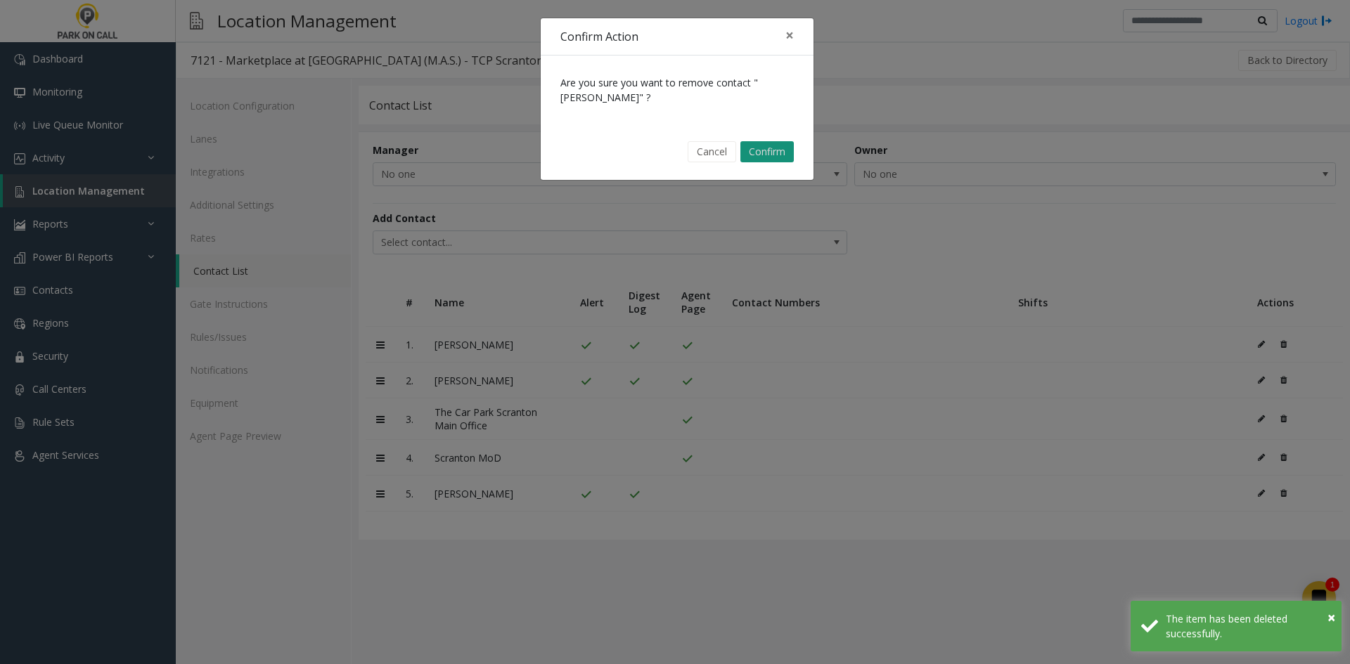
click at [757, 160] on button "Confirm" at bounding box center [766, 151] width 53 height 21
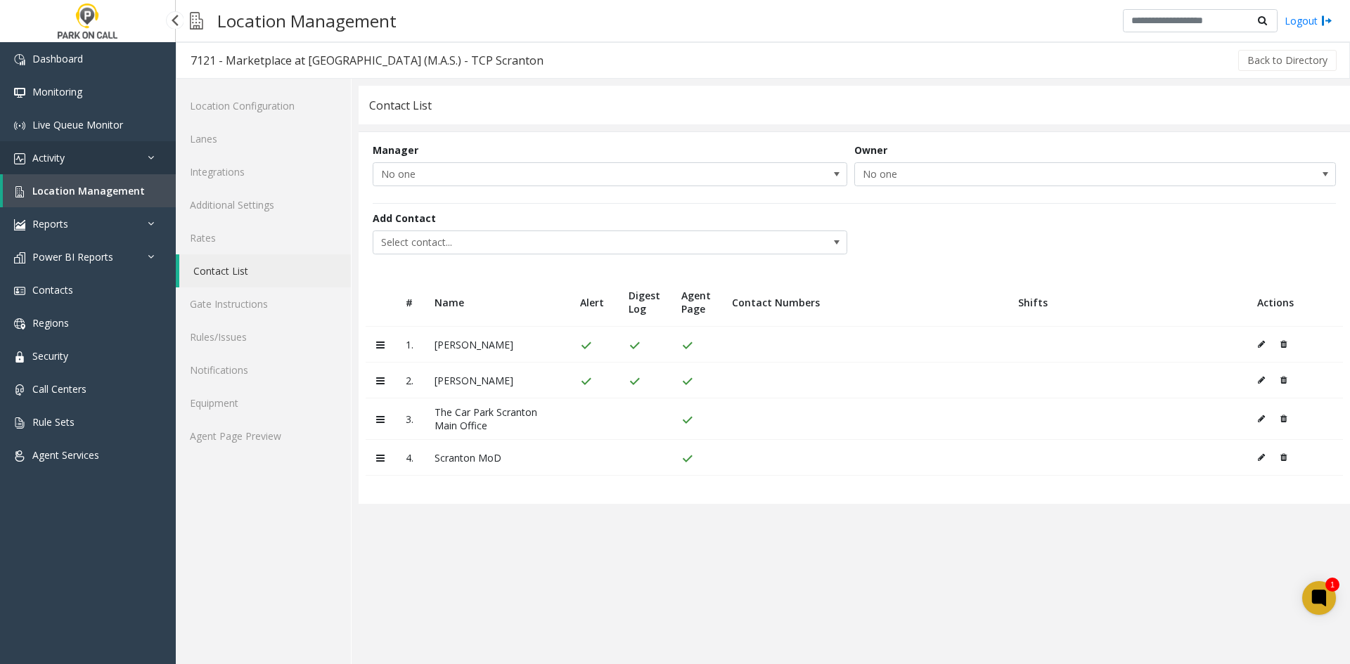
click at [75, 167] on link "Activity" at bounding box center [88, 157] width 176 height 33
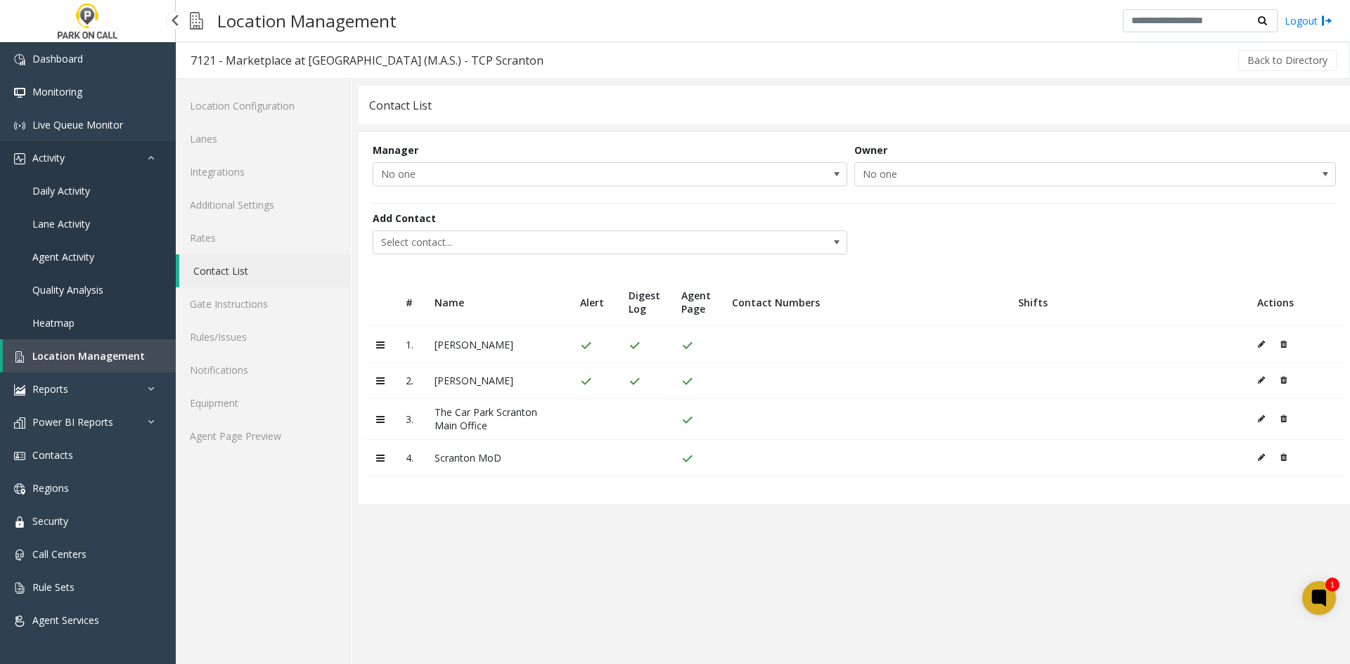
drag, startPoint x: 67, startPoint y: 164, endPoint x: 68, endPoint y: 173, distance: 9.2
click at [67, 165] on link "Activity" at bounding box center [88, 157] width 176 height 33
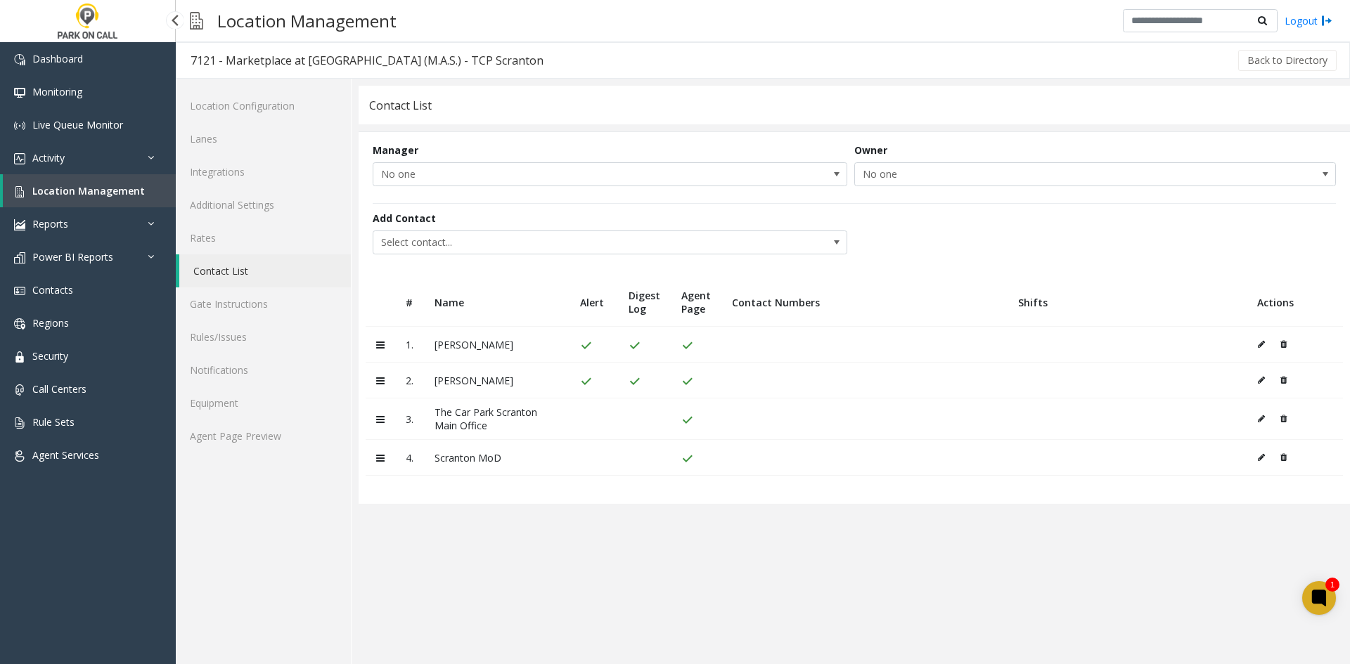
click at [60, 186] on span "Location Management" at bounding box center [88, 190] width 112 height 13
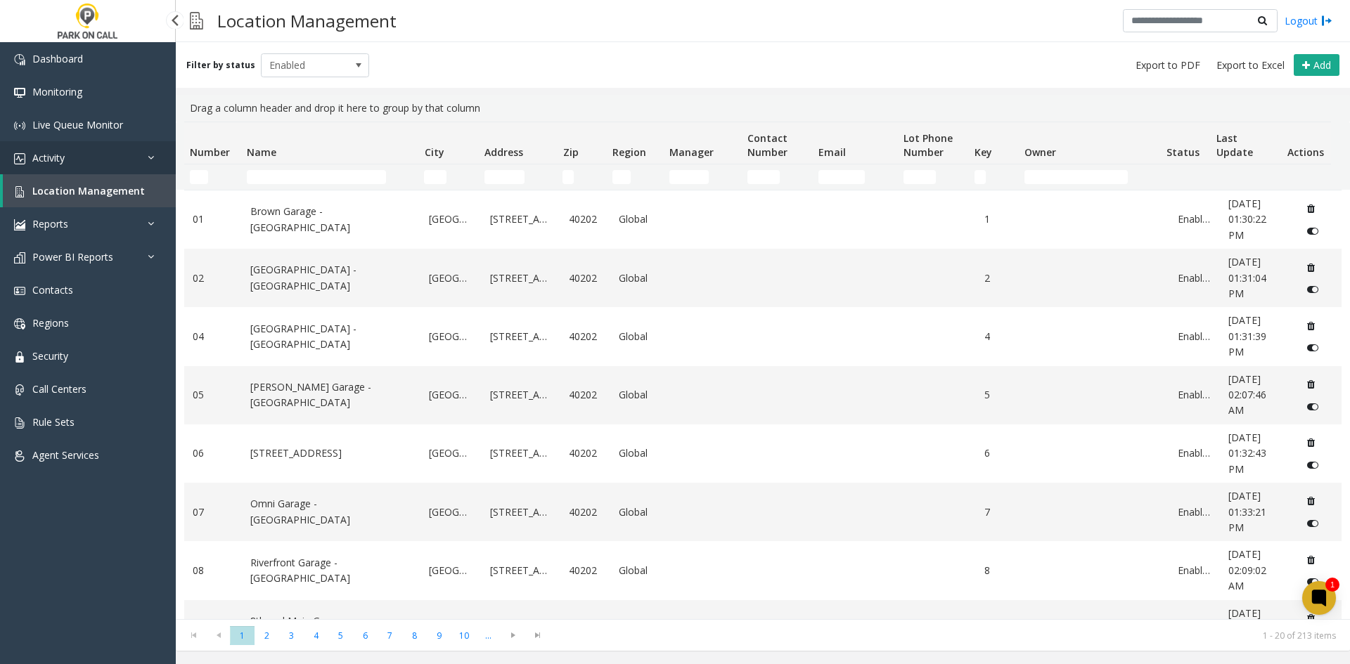
click at [41, 151] on span "Activity" at bounding box center [48, 157] width 32 height 13
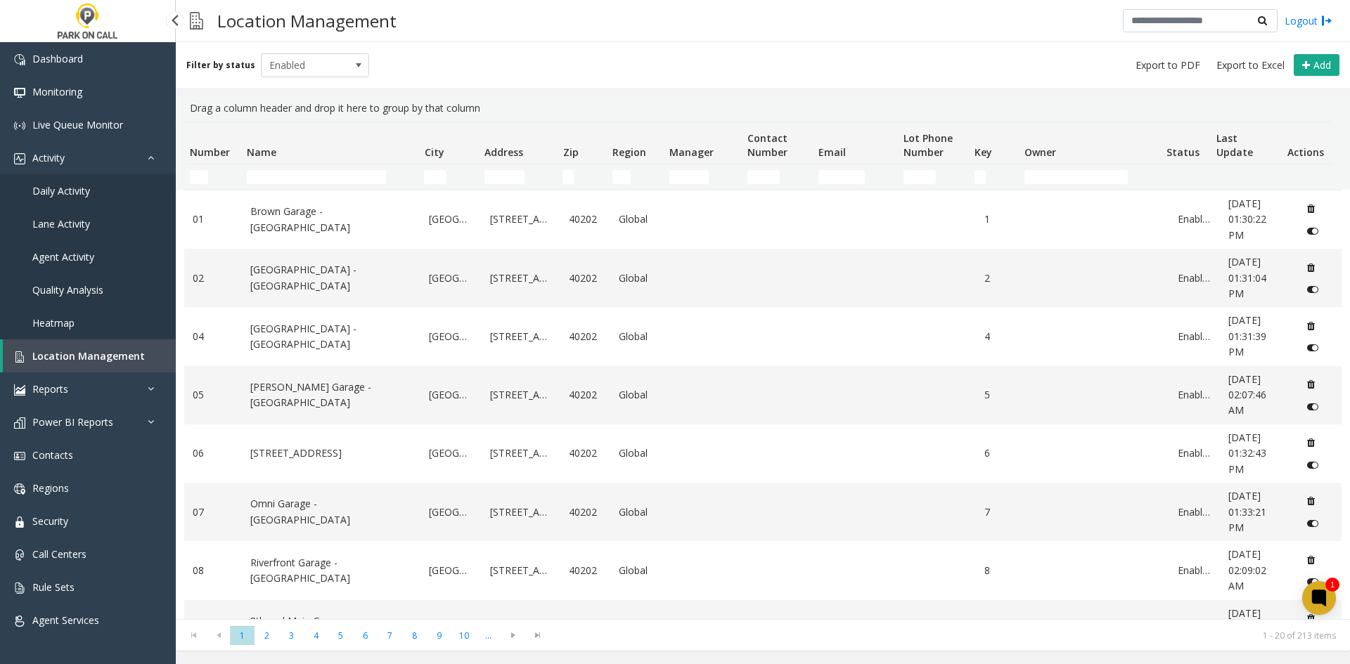
click at [30, 188] on link "Daily Activity" at bounding box center [88, 190] width 176 height 33
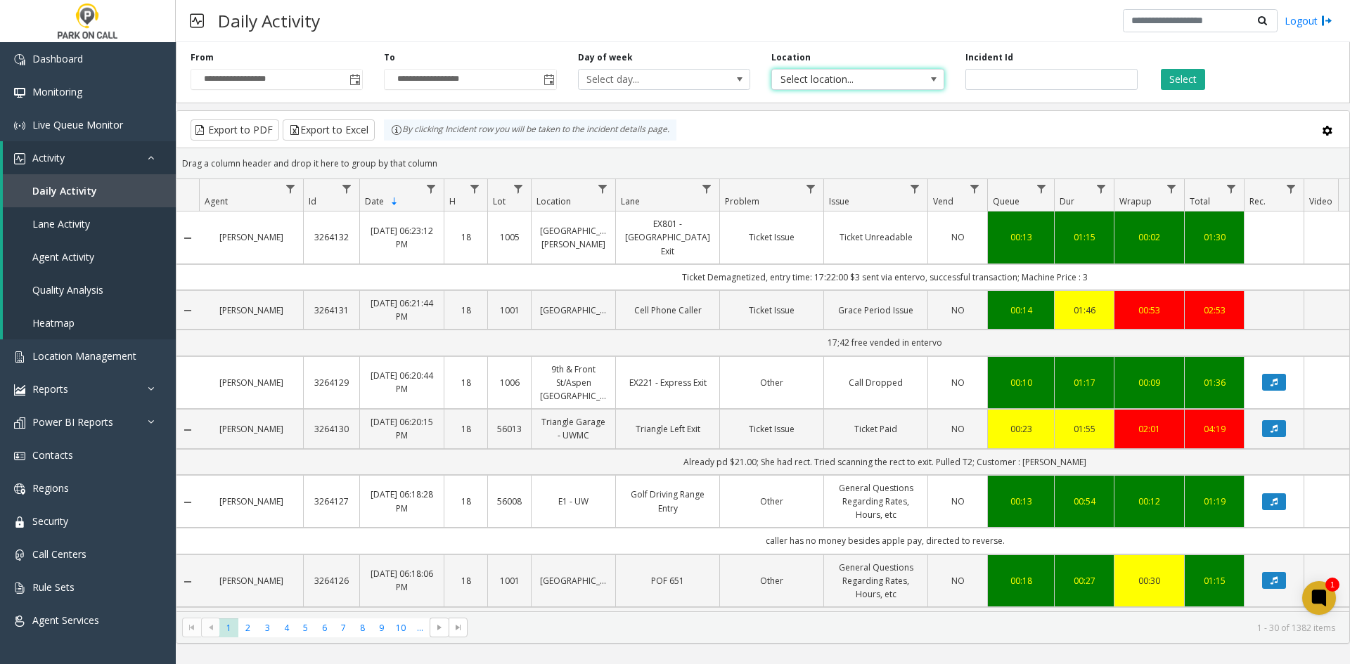
click at [888, 82] on span "Select location..." at bounding box center [840, 80] width 137 height 20
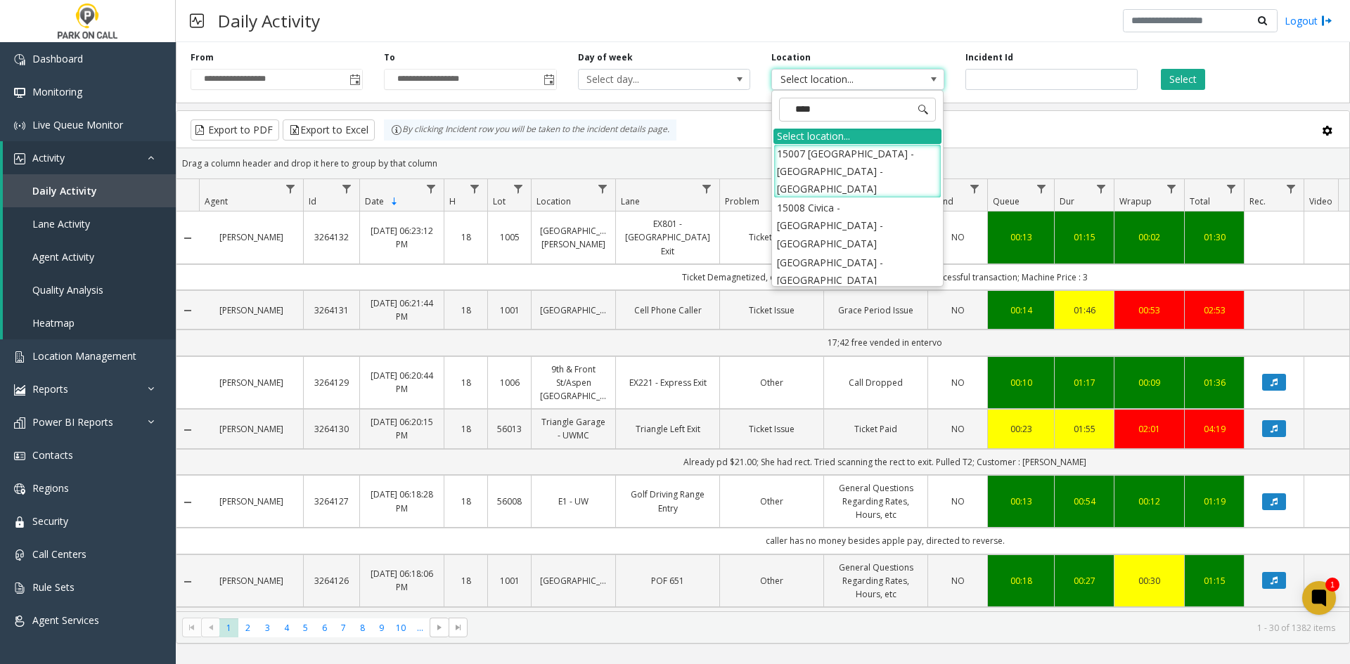
type input "*****"
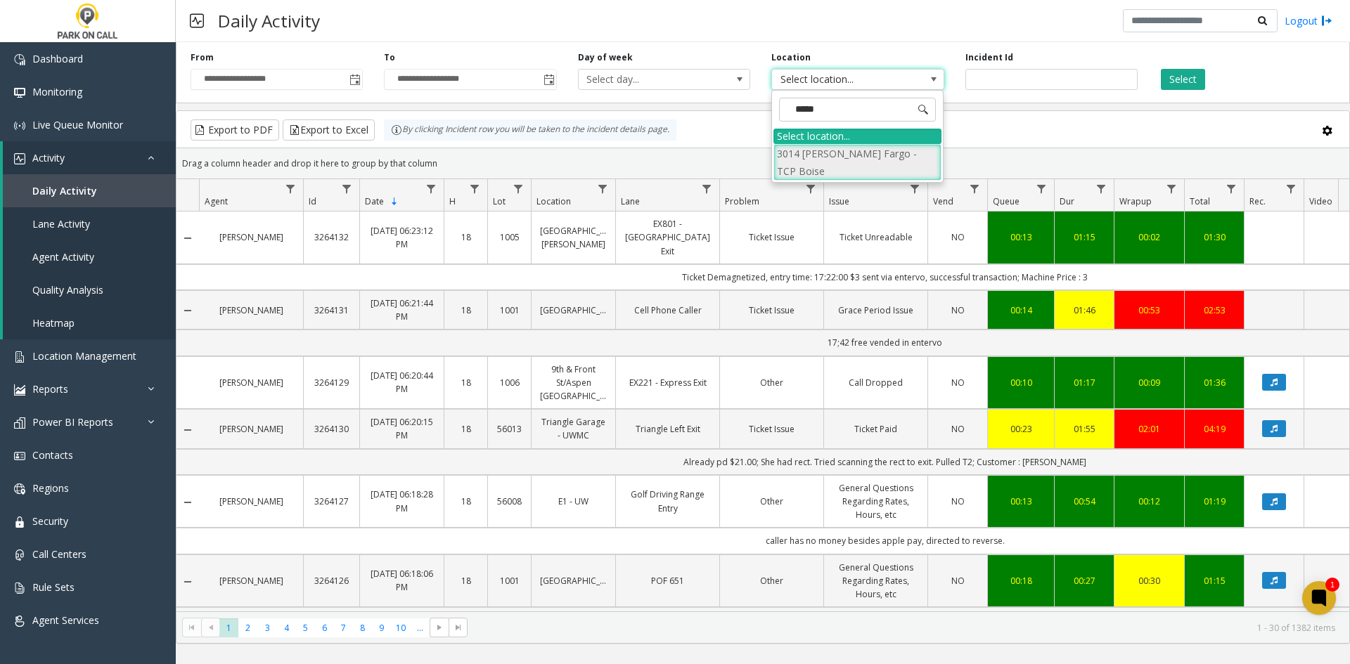
click at [839, 149] on li "3014 [PERSON_NAME] Fargo - TCP Boise" at bounding box center [857, 162] width 168 height 37
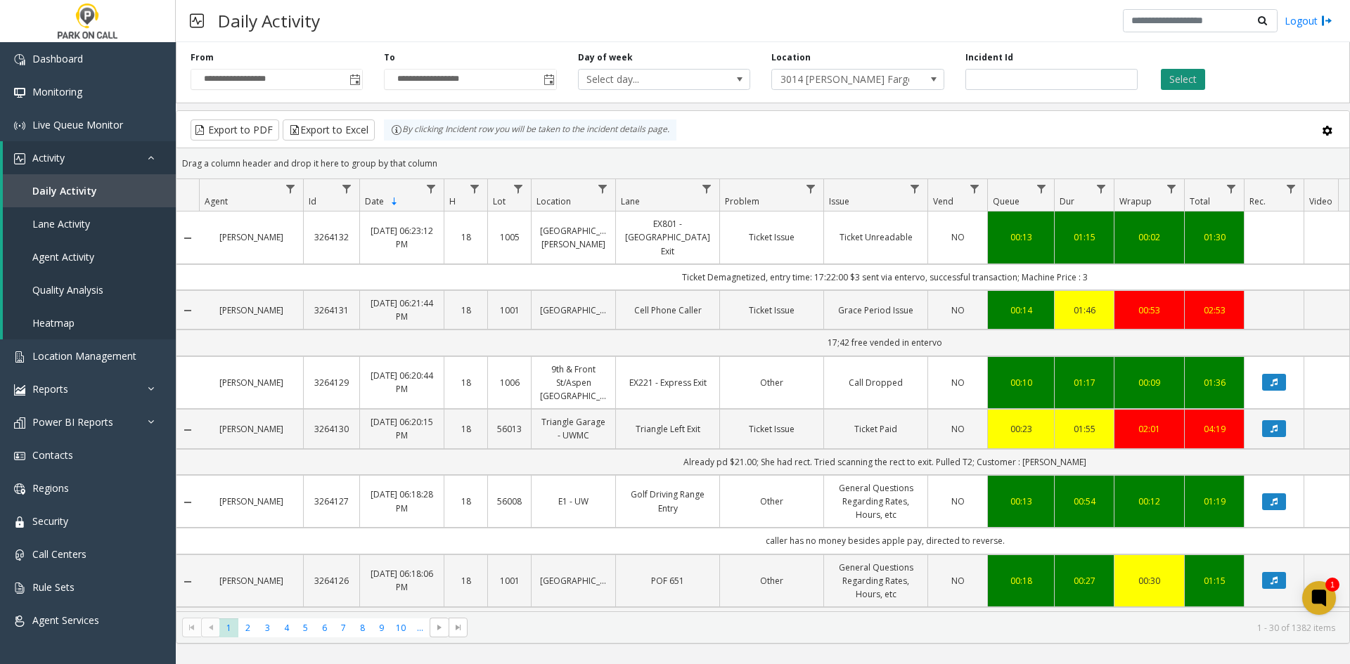
click at [1195, 85] on button "Select" at bounding box center [1183, 79] width 44 height 21
